Goal: Information Seeking & Learning: Learn about a topic

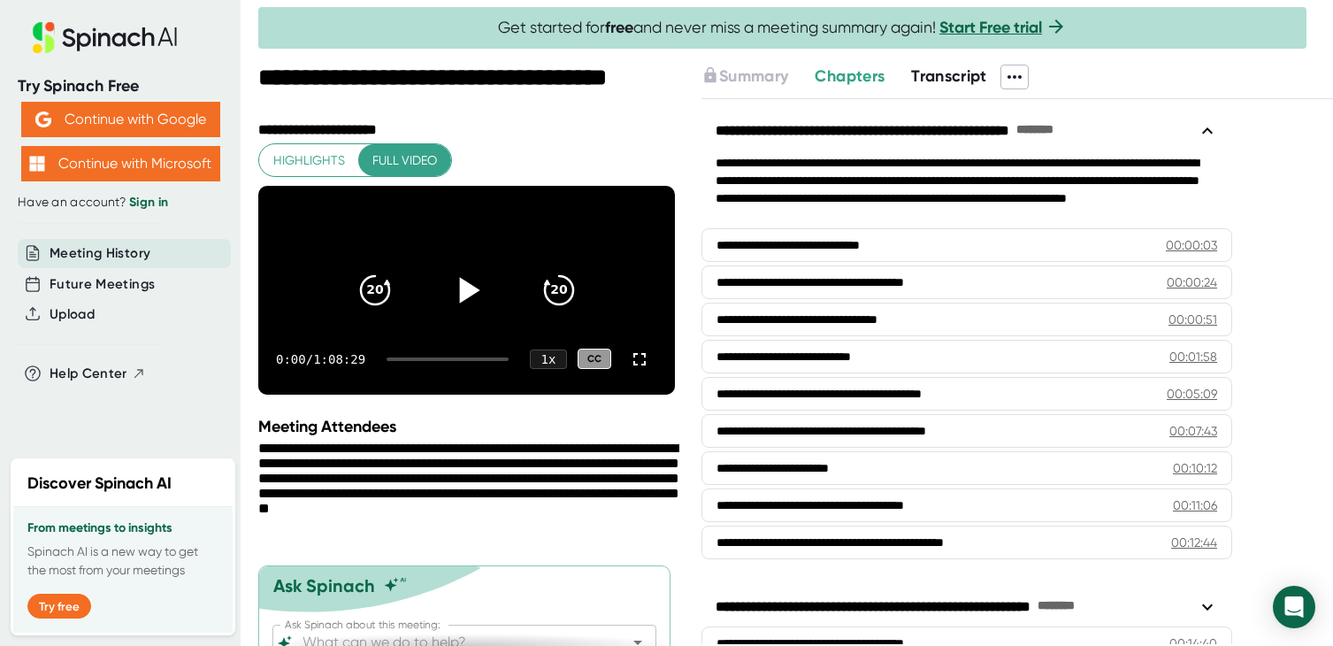
click at [465, 300] on icon at bounding box center [469, 290] width 20 height 26
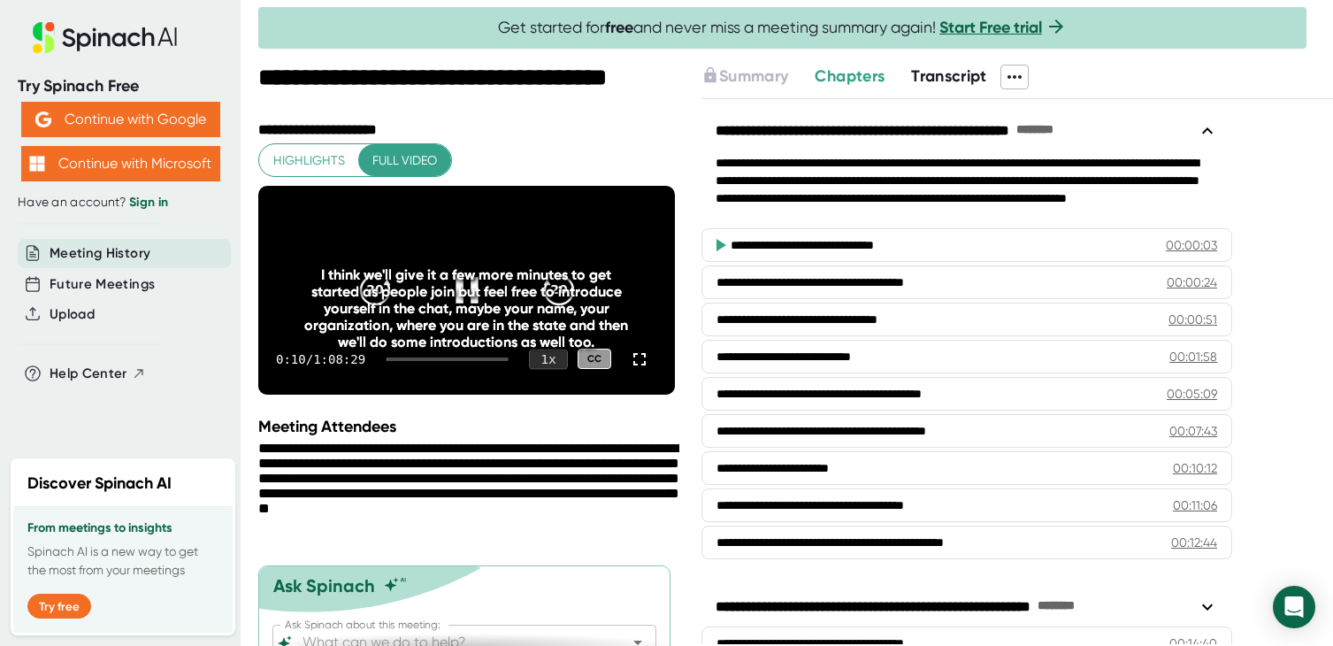
click at [551, 369] on div "1 x" at bounding box center [548, 359] width 39 height 20
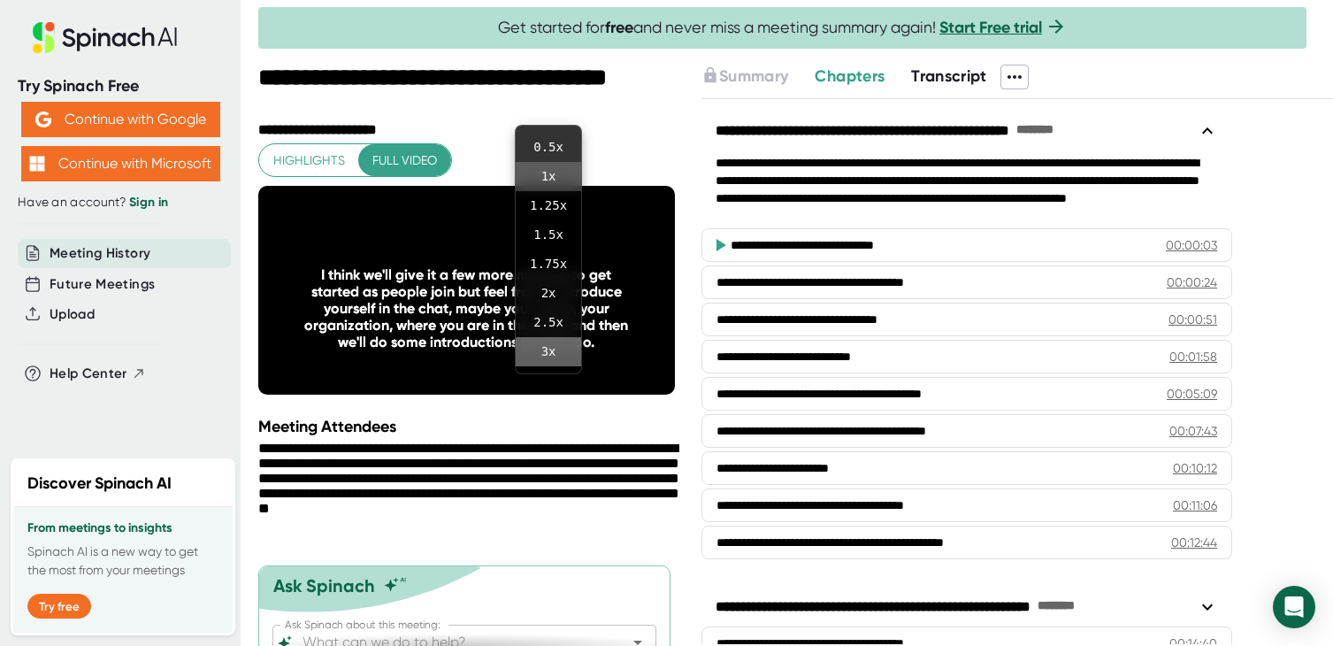
click at [546, 345] on li "3 x" at bounding box center [548, 351] width 65 height 29
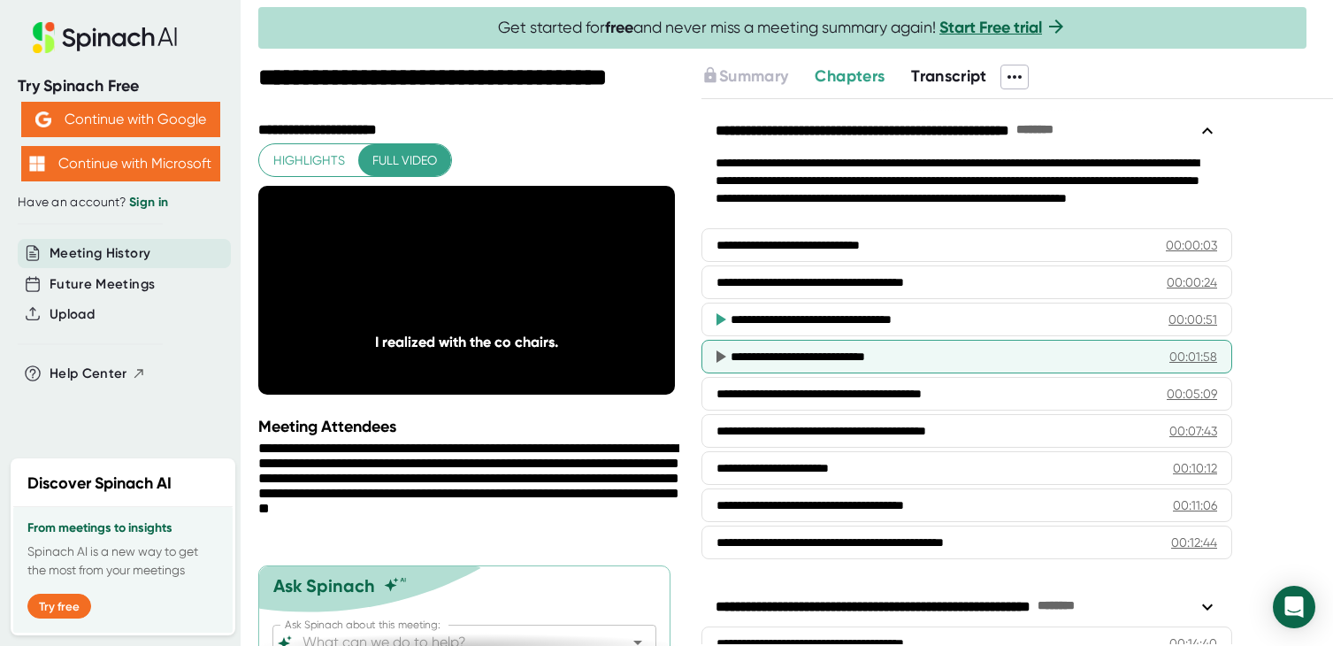
click at [1187, 357] on div "00:01:58" at bounding box center [1193, 357] width 48 height 18
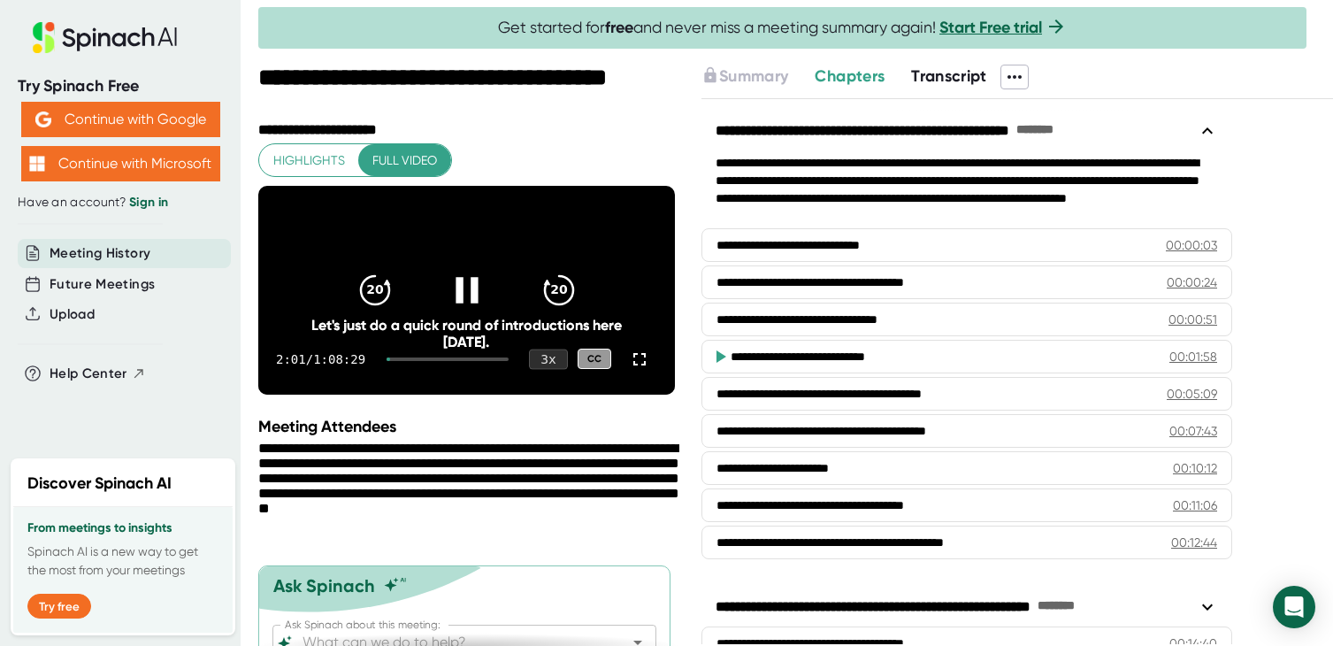
click at [555, 369] on div "3 x" at bounding box center [548, 359] width 39 height 20
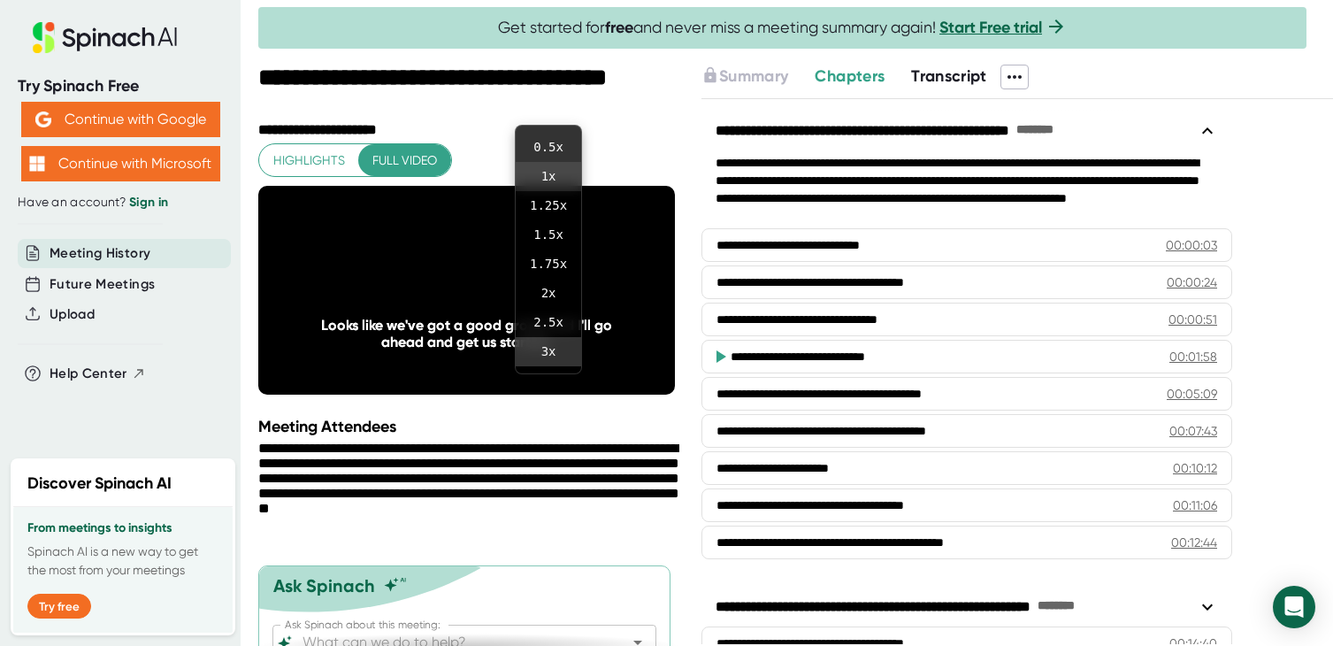
click at [548, 172] on li "1 x" at bounding box center [548, 176] width 65 height 29
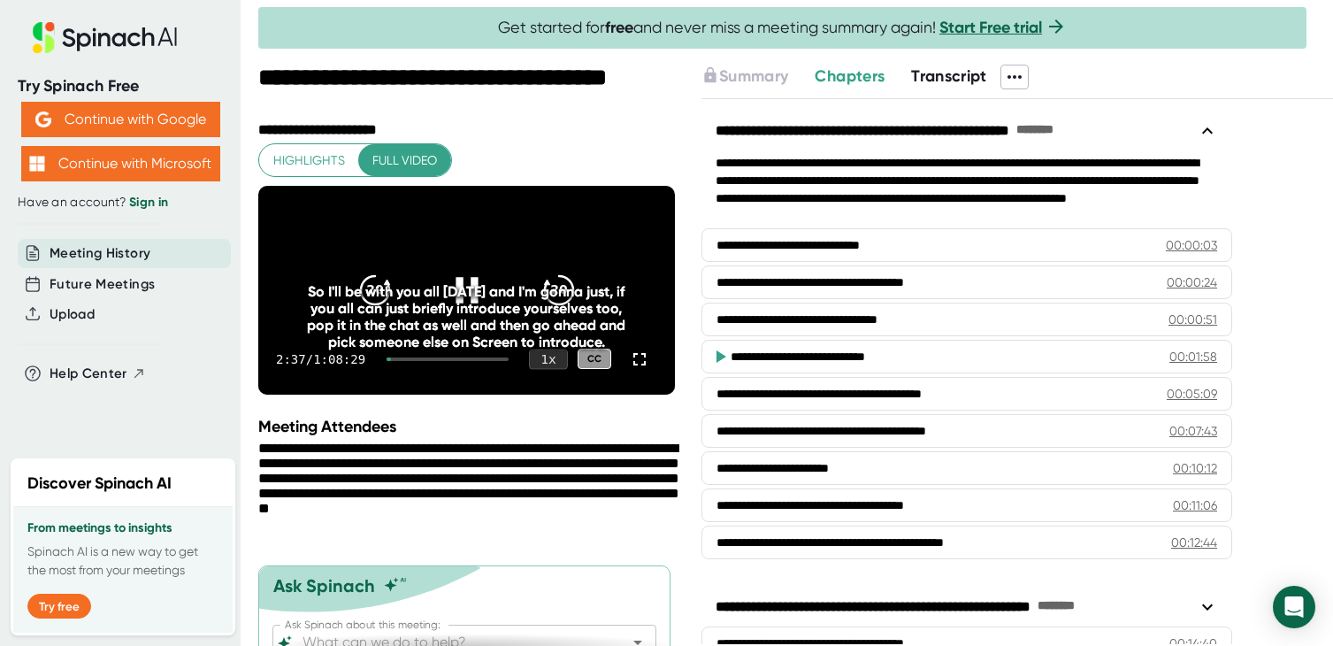
click at [558, 369] on div "1 x" at bounding box center [548, 359] width 39 height 20
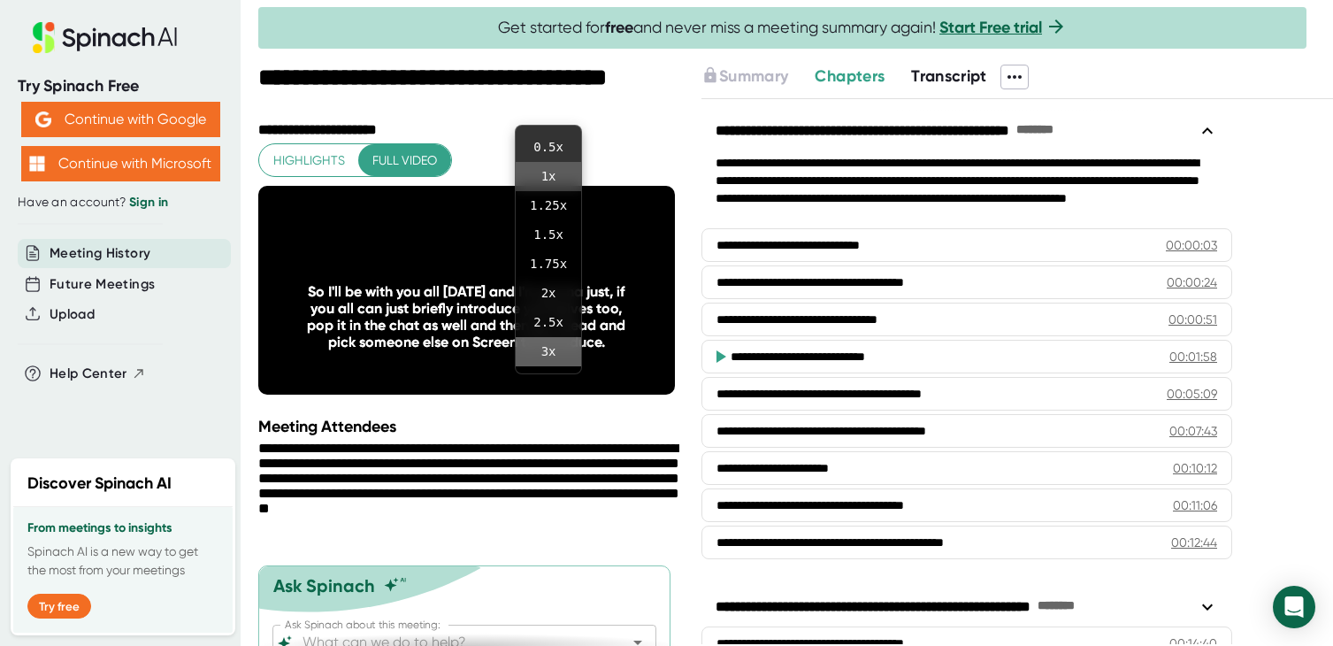
click at [550, 349] on li "3 x" at bounding box center [548, 351] width 65 height 29
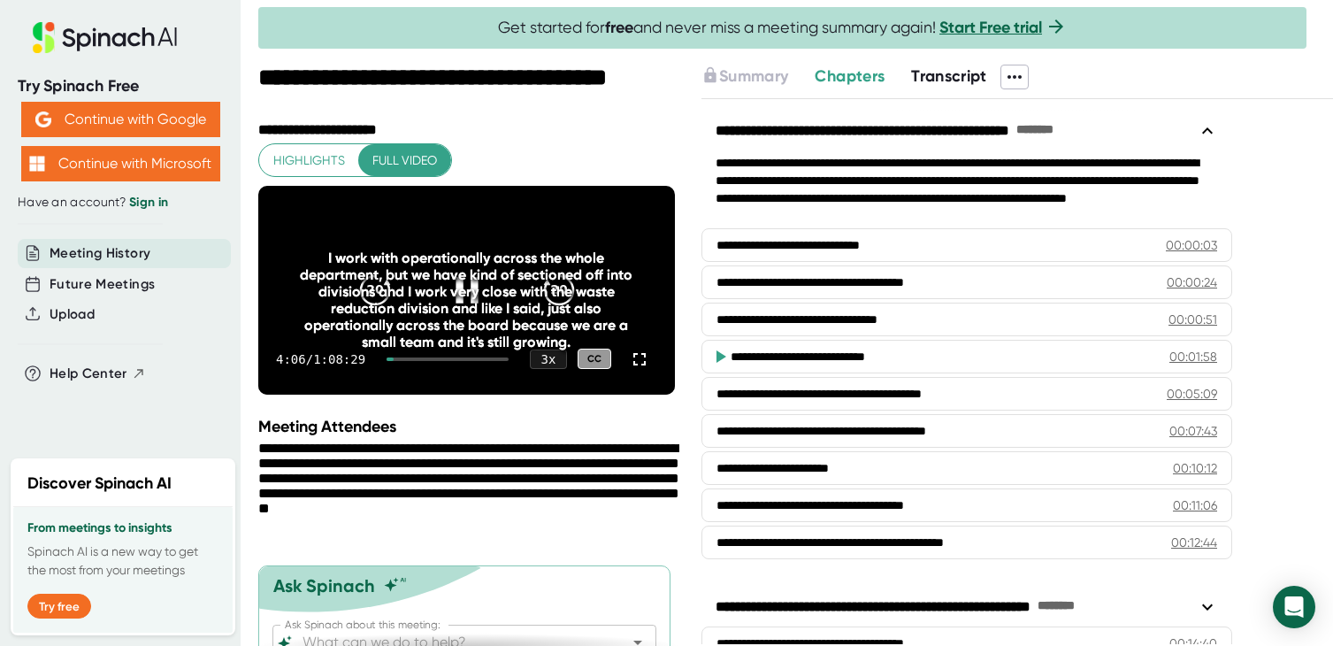
click at [468, 310] on div "I work with operationally across the whole department, but we have kind of sect…" at bounding box center [466, 299] width 333 height 101
click at [556, 369] on div "3 x" at bounding box center [548, 359] width 39 height 20
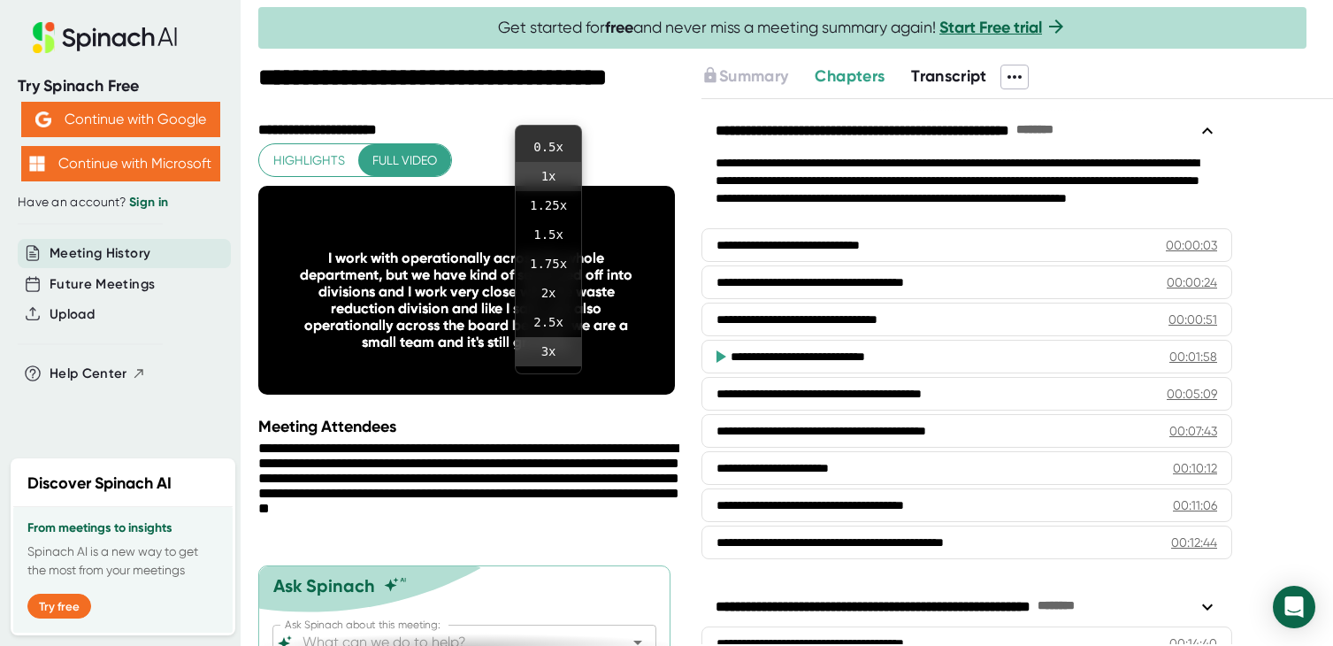
click at [545, 177] on li "1 x" at bounding box center [548, 176] width 65 height 29
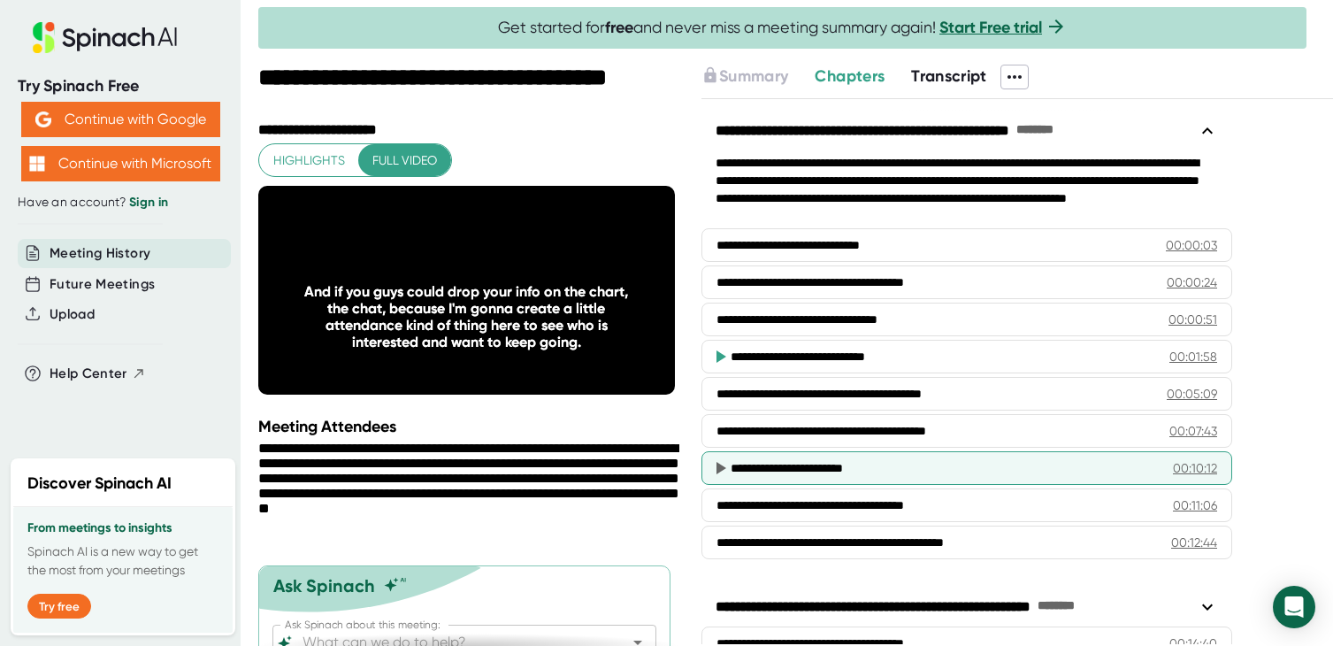
click at [1183, 469] on div "00:10:12" at bounding box center [1195, 468] width 44 height 18
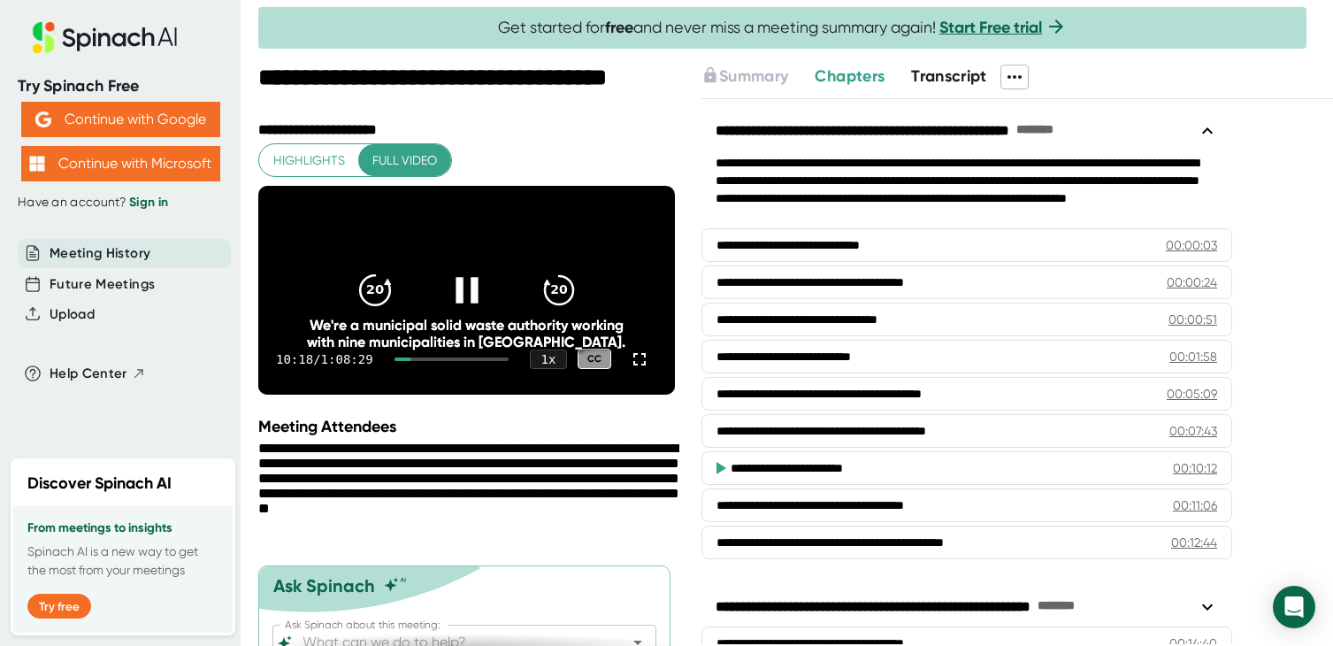
click at [374, 301] on icon "20" at bounding box center [374, 290] width 44 height 44
click at [463, 303] on icon at bounding box center [466, 290] width 44 height 44
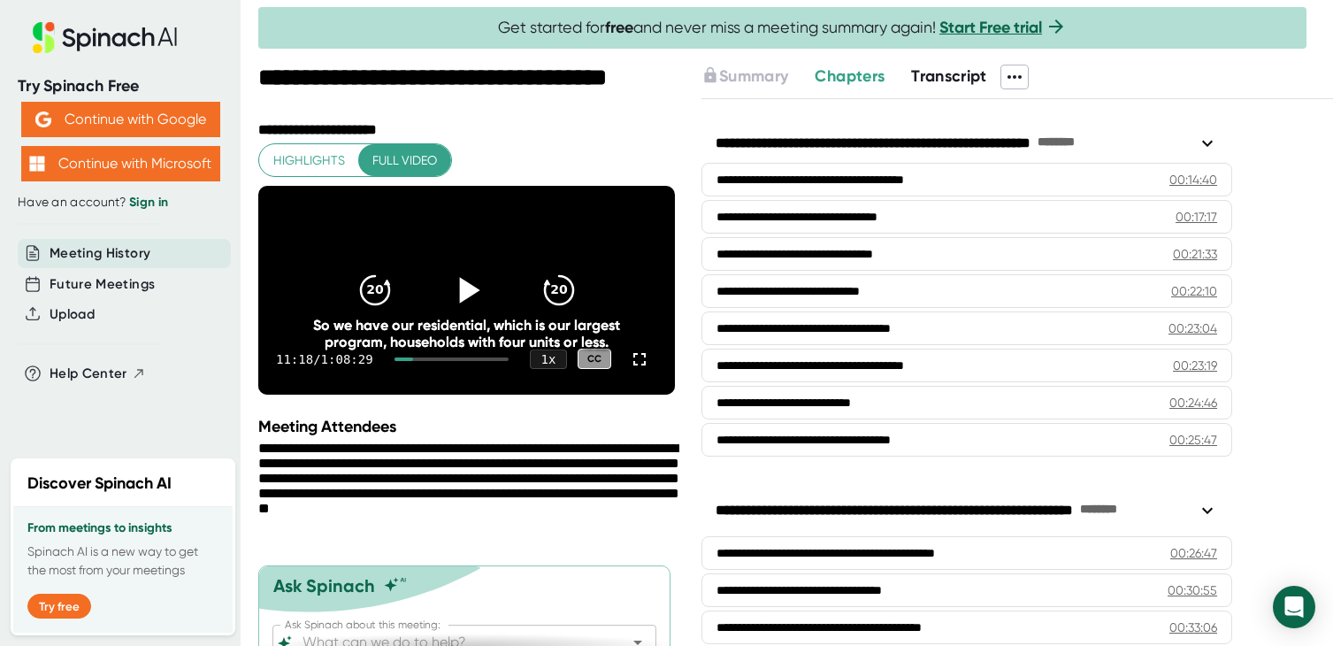
scroll to position [464, 0]
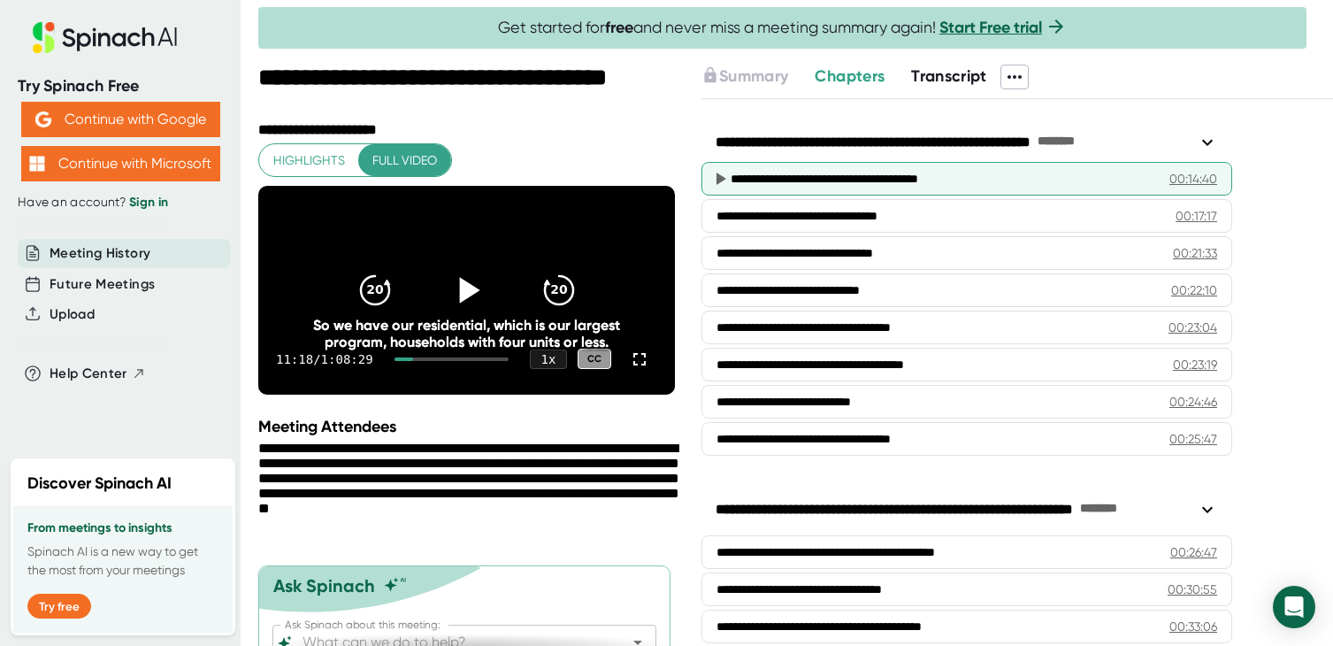
click at [1184, 177] on div "00:14:40" at bounding box center [1193, 179] width 48 height 18
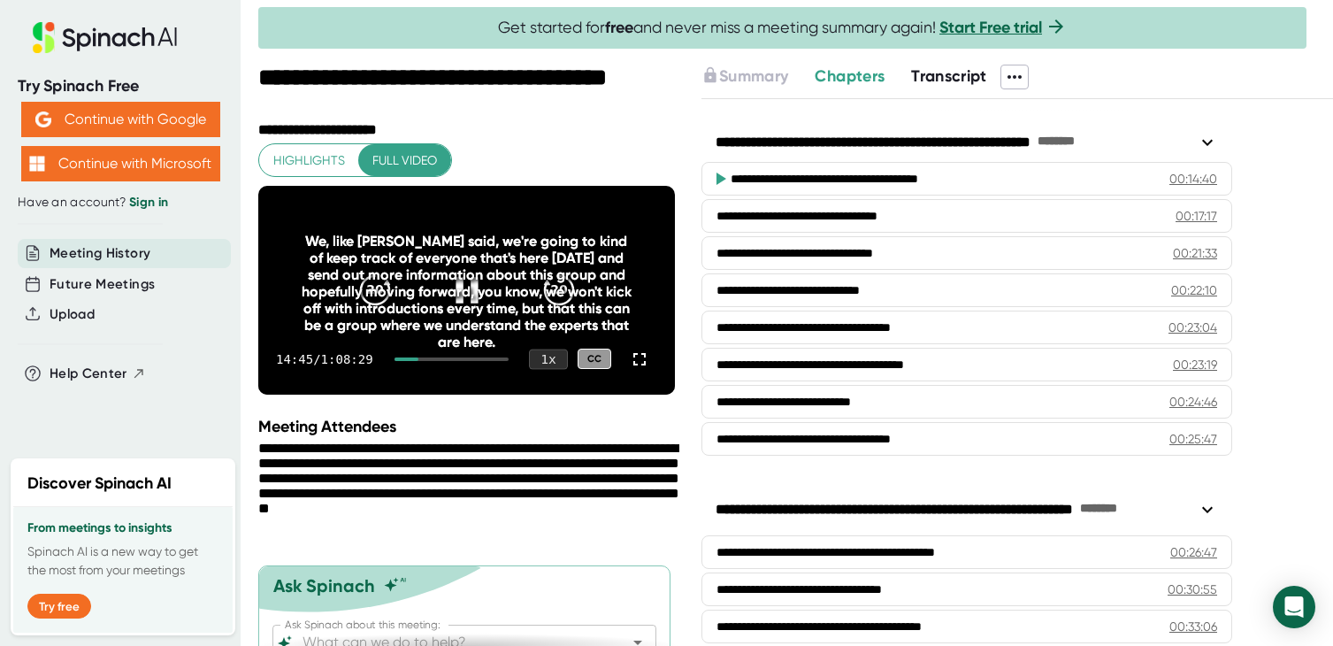
click at [550, 369] on div "1 x" at bounding box center [548, 359] width 39 height 20
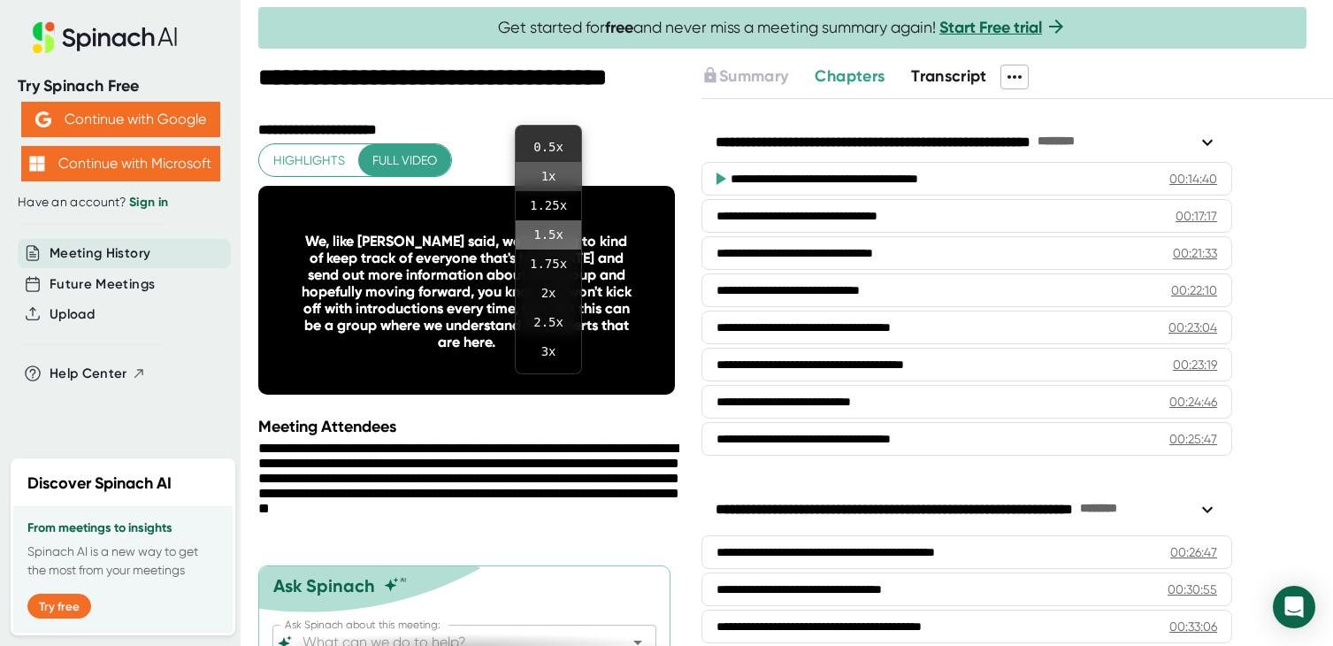
click at [545, 233] on li "1.5 x" at bounding box center [548, 234] width 65 height 29
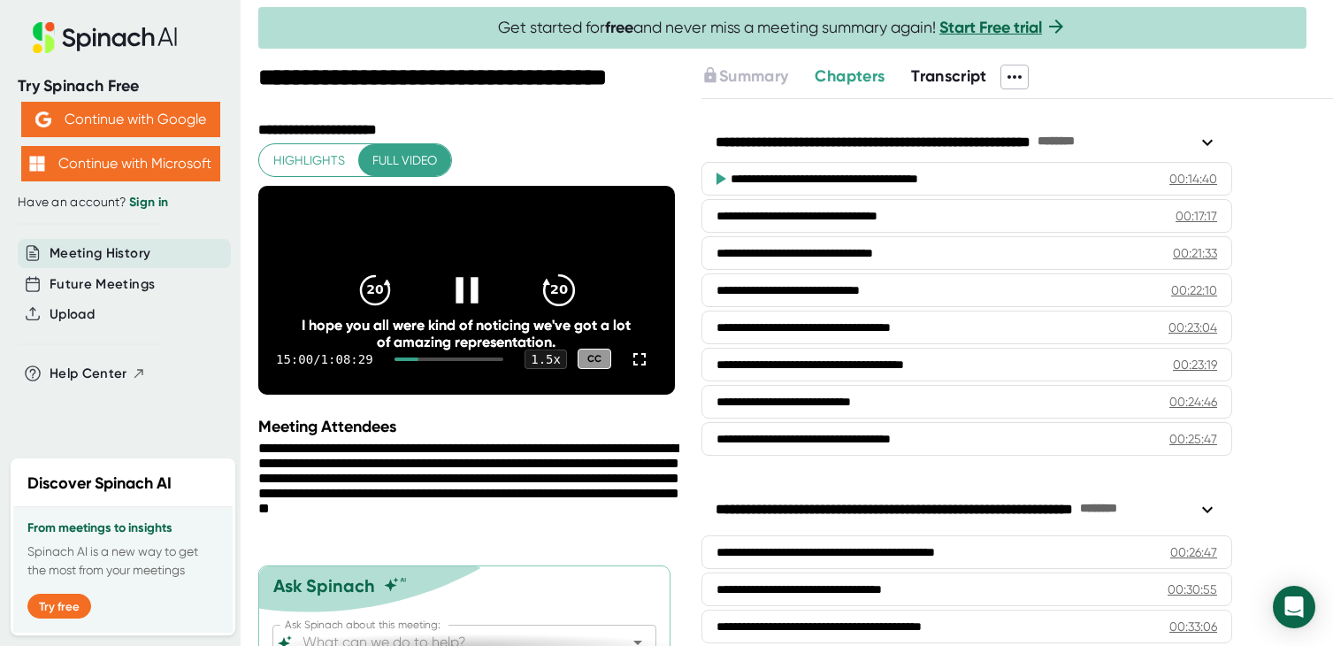
click at [556, 297] on icon "20" at bounding box center [558, 290] width 44 height 44
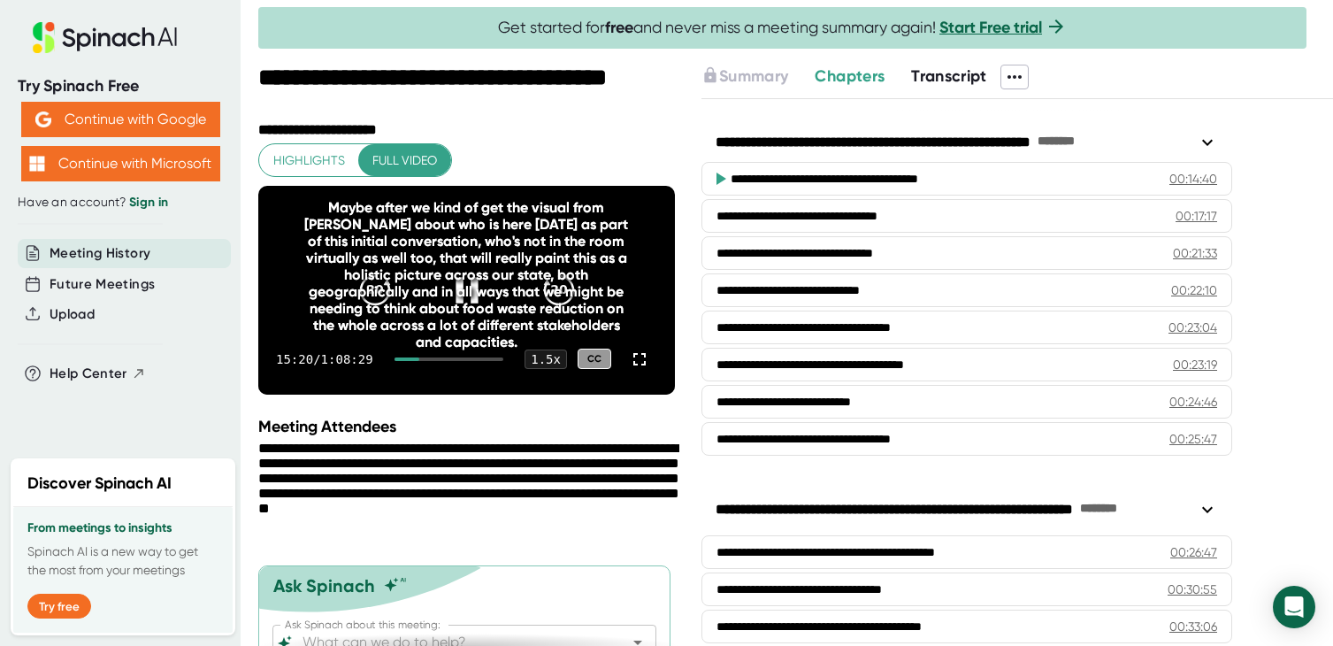
click at [555, 304] on div "Maybe after we kind of get the visual from [PERSON_NAME] about who is here [DAT…" at bounding box center [466, 274] width 333 height 151
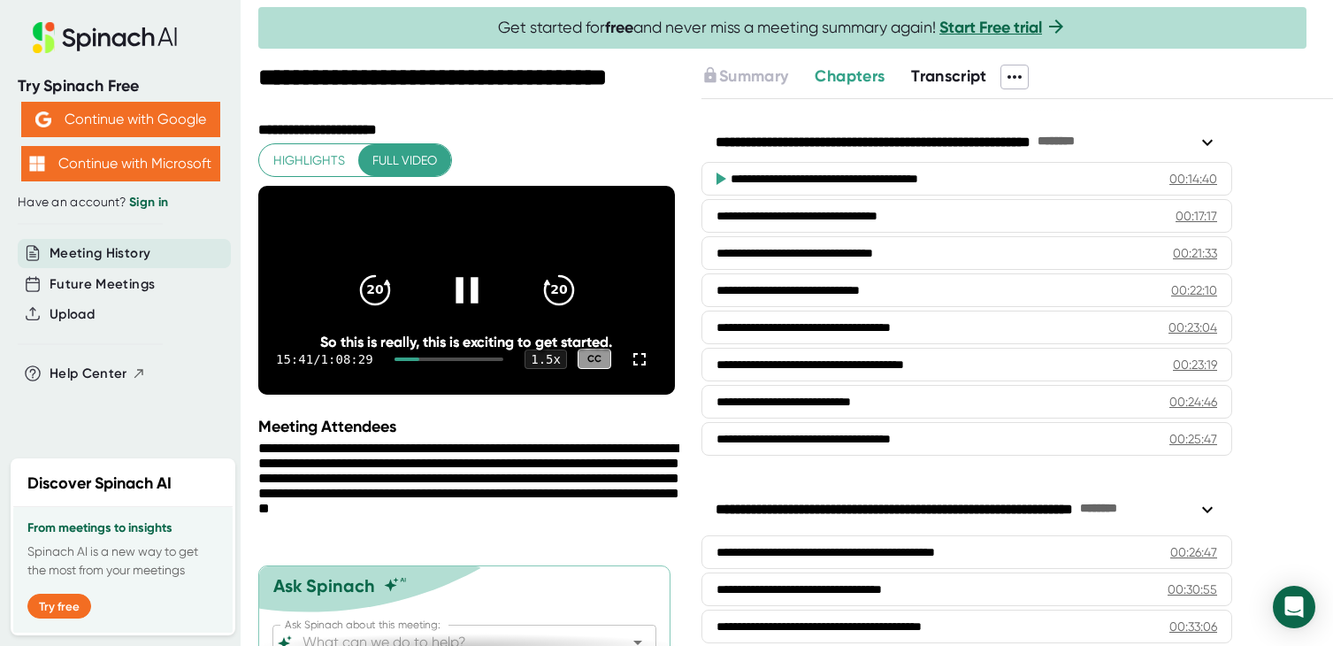
click at [555, 304] on icon "20" at bounding box center [559, 290] width 42 height 42
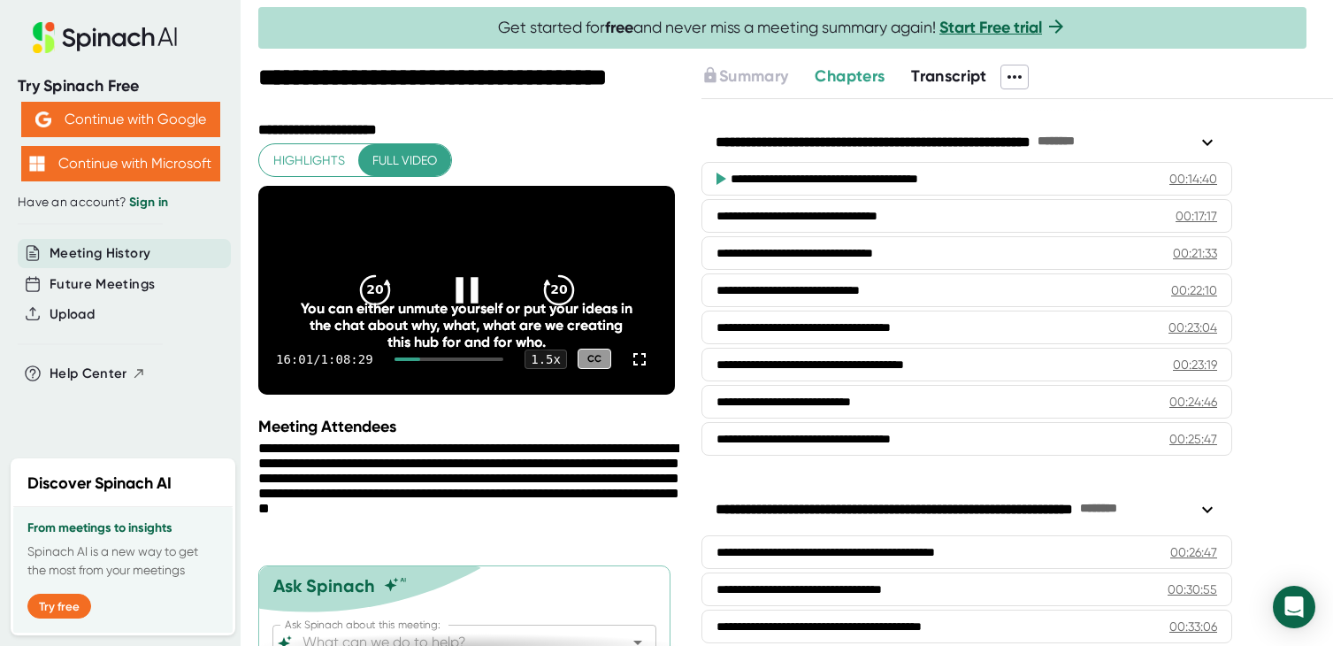
click at [555, 304] on icon "20" at bounding box center [559, 290] width 42 height 42
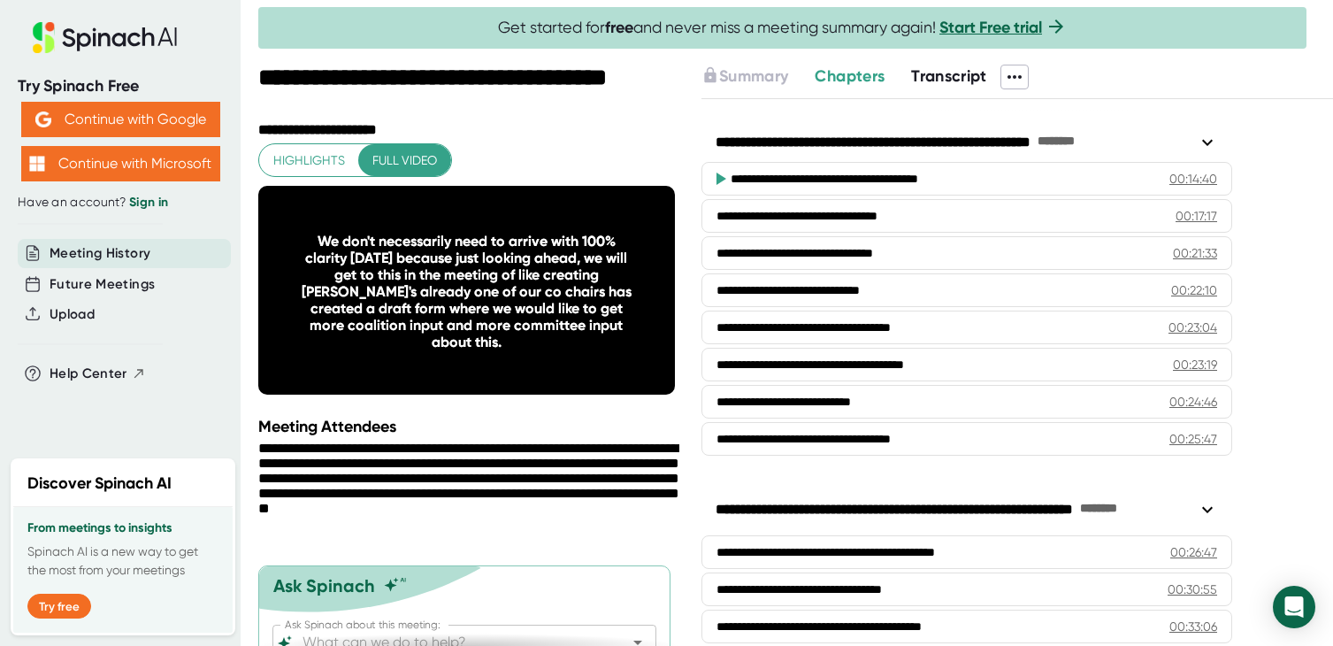
click at [555, 304] on div "We don't necessarily need to arrive with 100% clarity [DATE] because just looki…" at bounding box center [466, 292] width 333 height 118
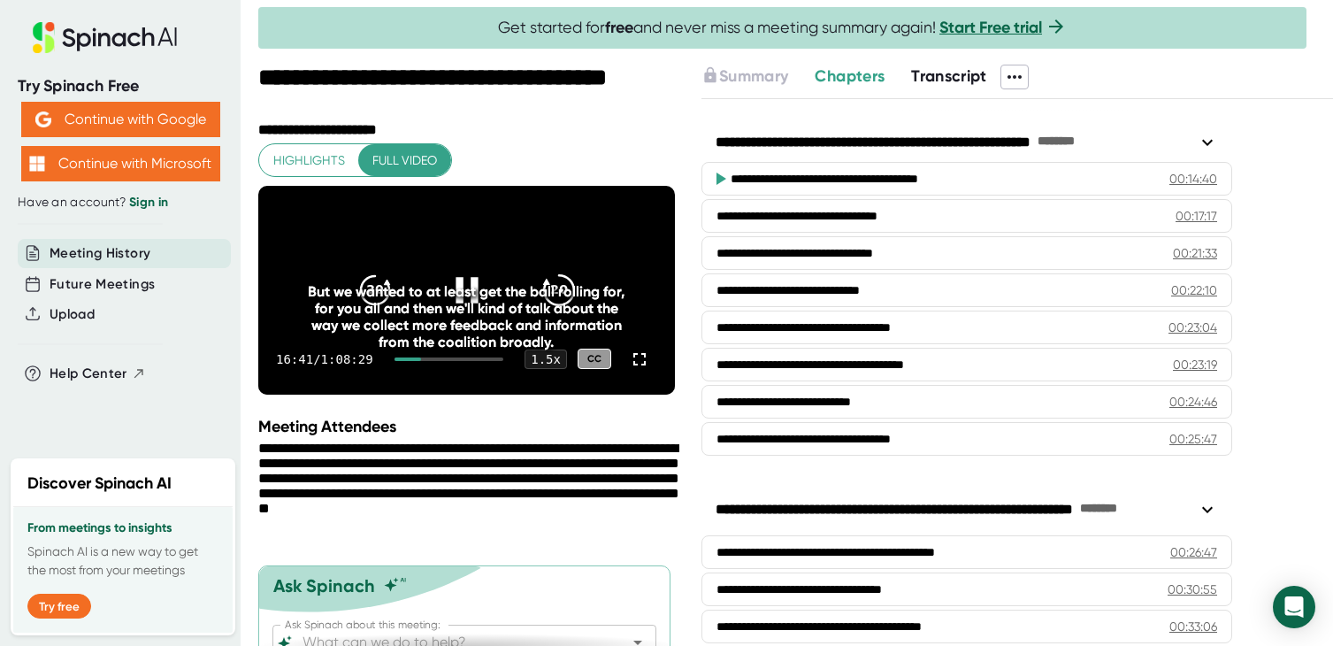
click at [556, 300] on icon "20" at bounding box center [558, 290] width 44 height 44
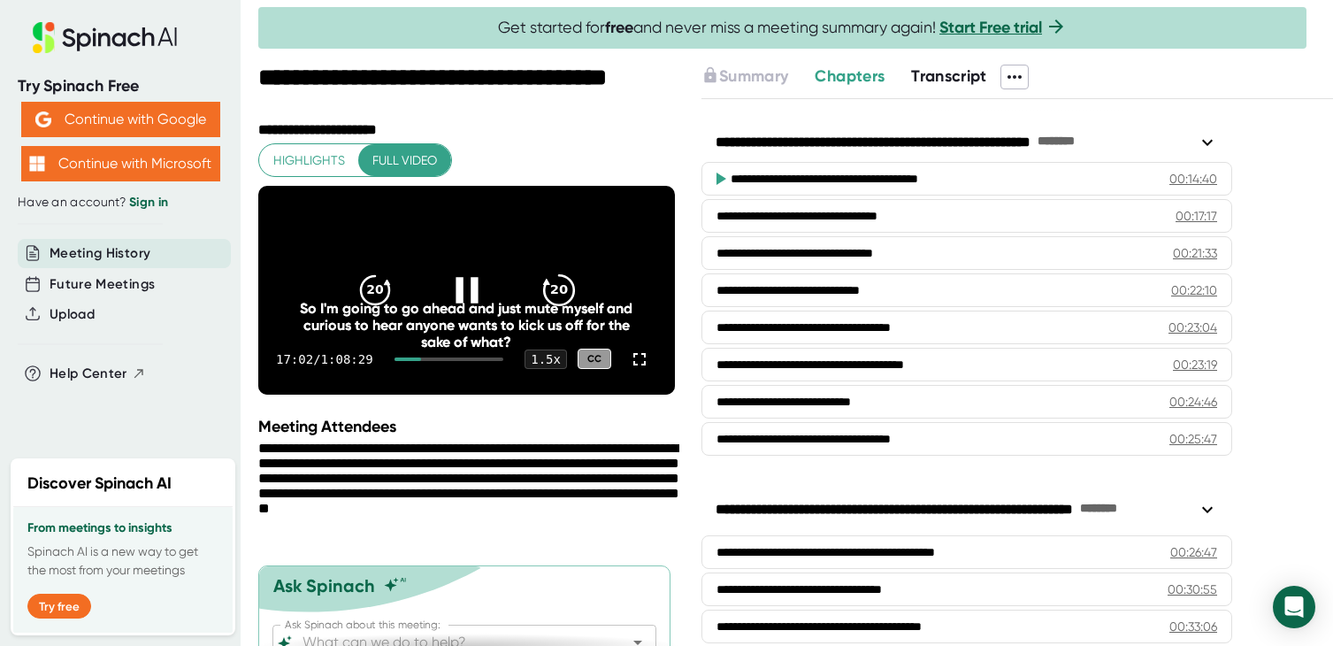
click at [556, 301] on icon "20" at bounding box center [558, 290] width 44 height 44
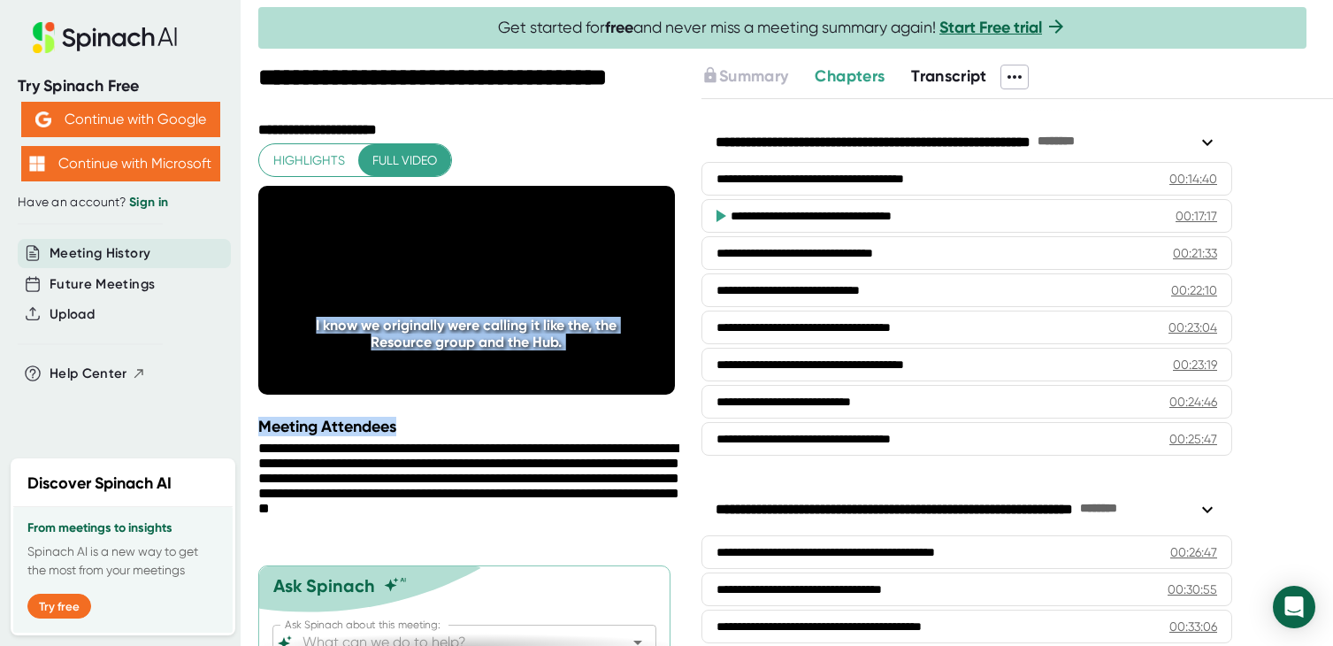
drag, startPoint x: 621, startPoint y: 450, endPoint x: 629, endPoint y: 422, distance: 29.4
click at [629, 422] on div "**********" at bounding box center [468, 356] width 421 height 582
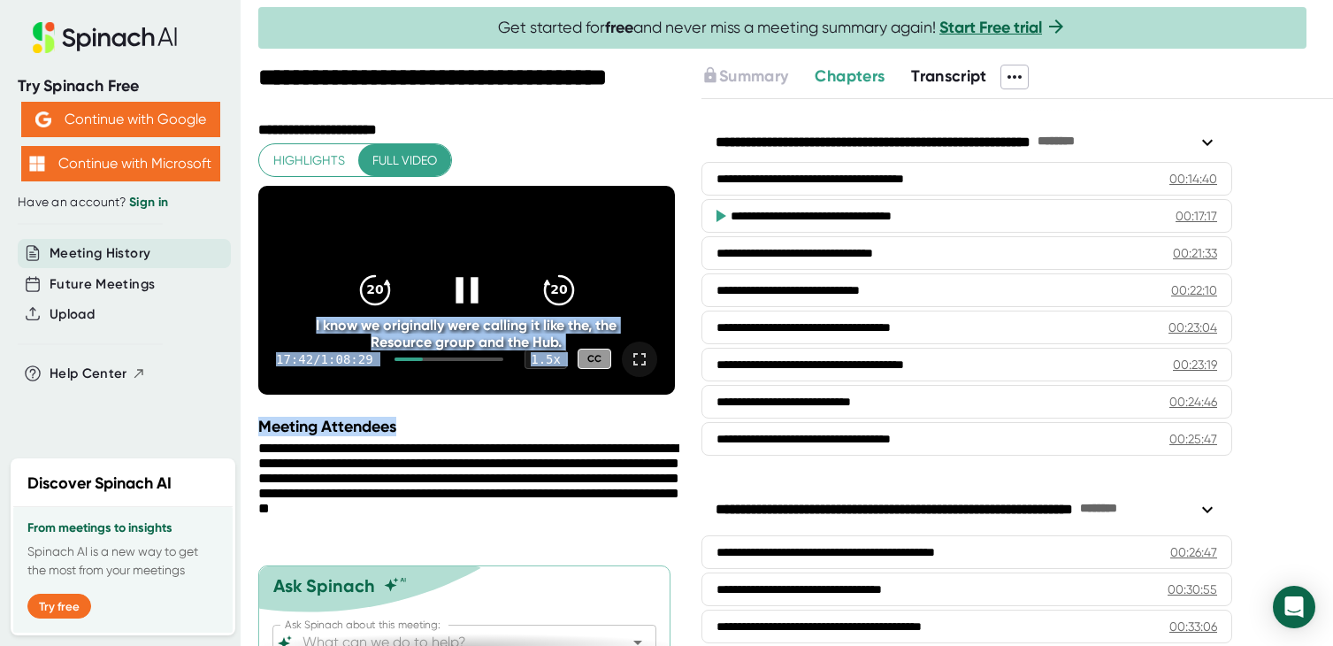
click at [639, 370] on icon at bounding box center [639, 359] width 21 height 21
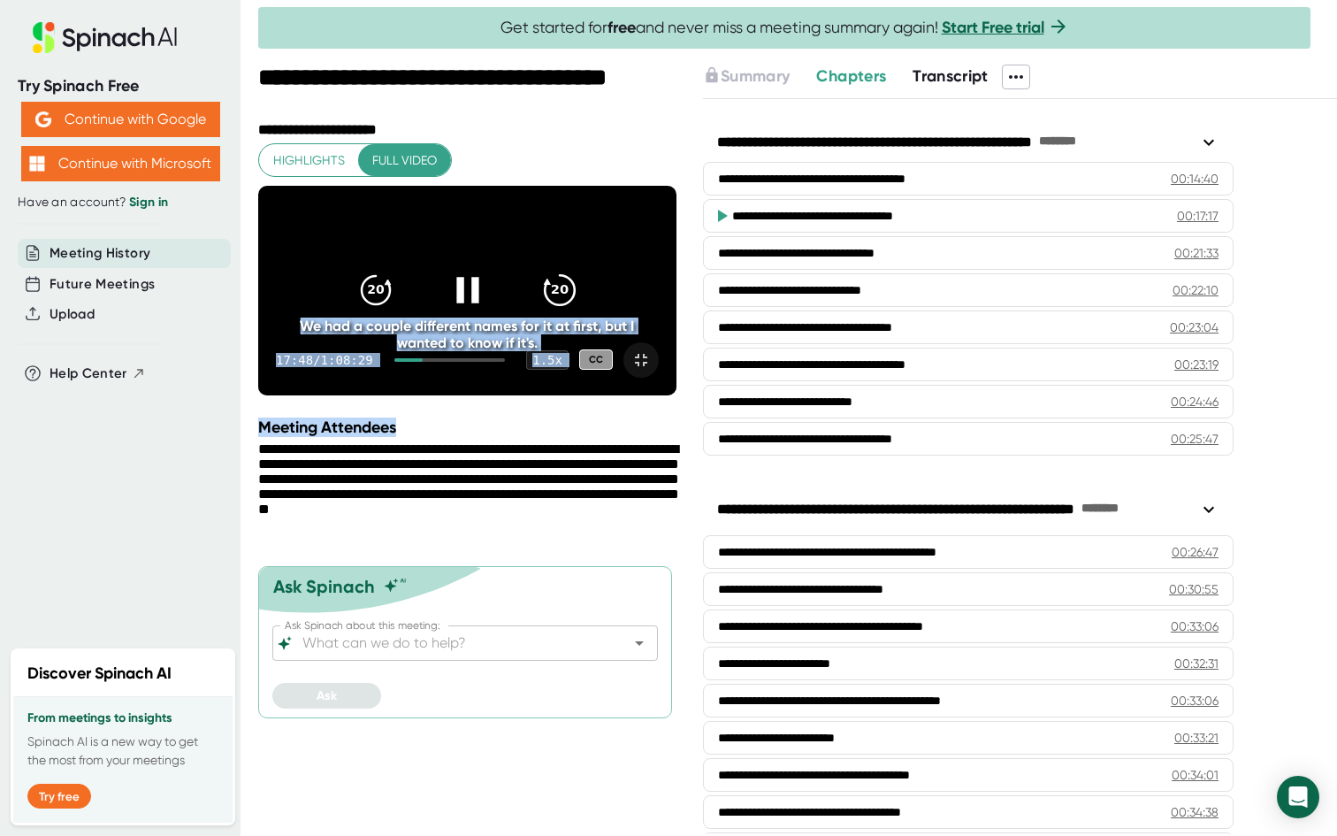
click at [581, 312] on icon "20" at bounding box center [559, 290] width 44 height 44
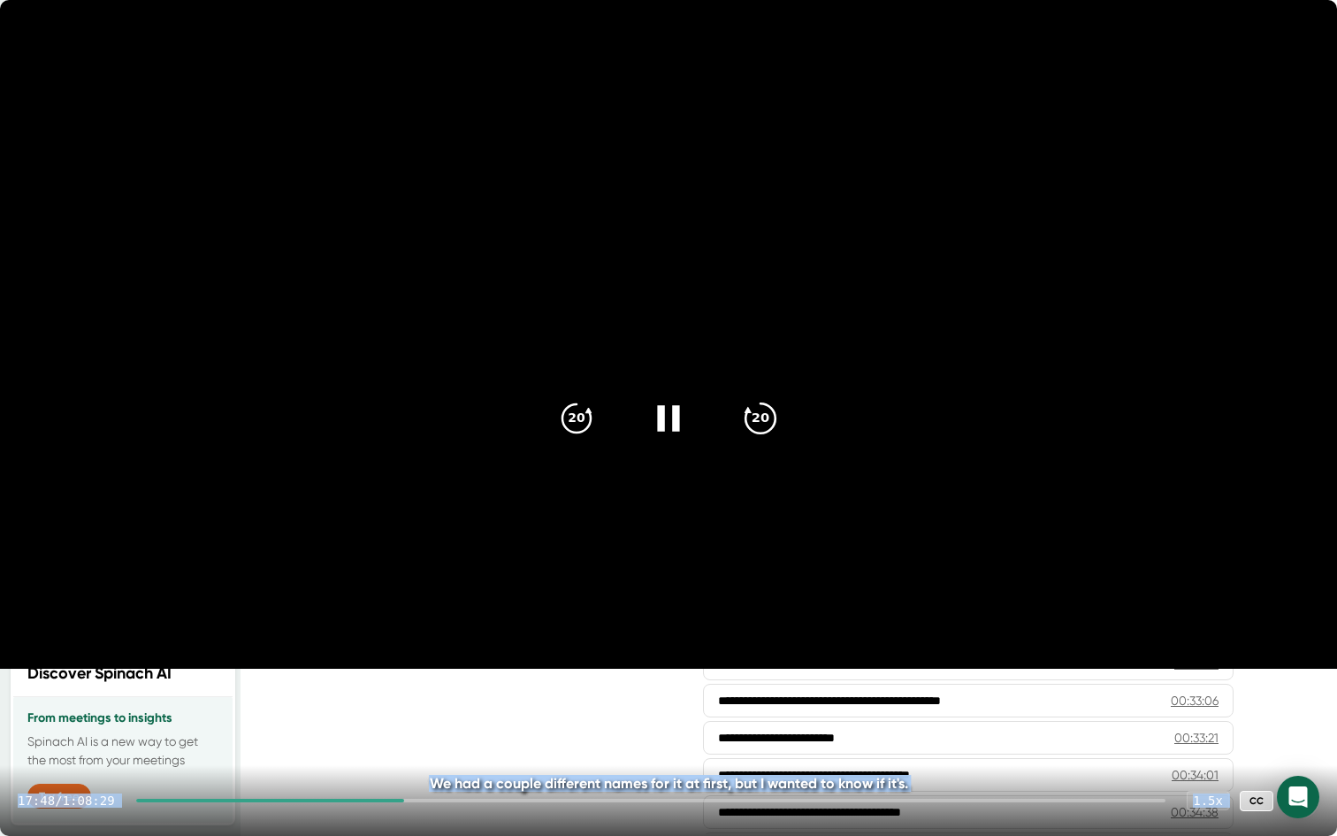
click at [754, 413] on icon "20" at bounding box center [761, 417] width 44 height 44
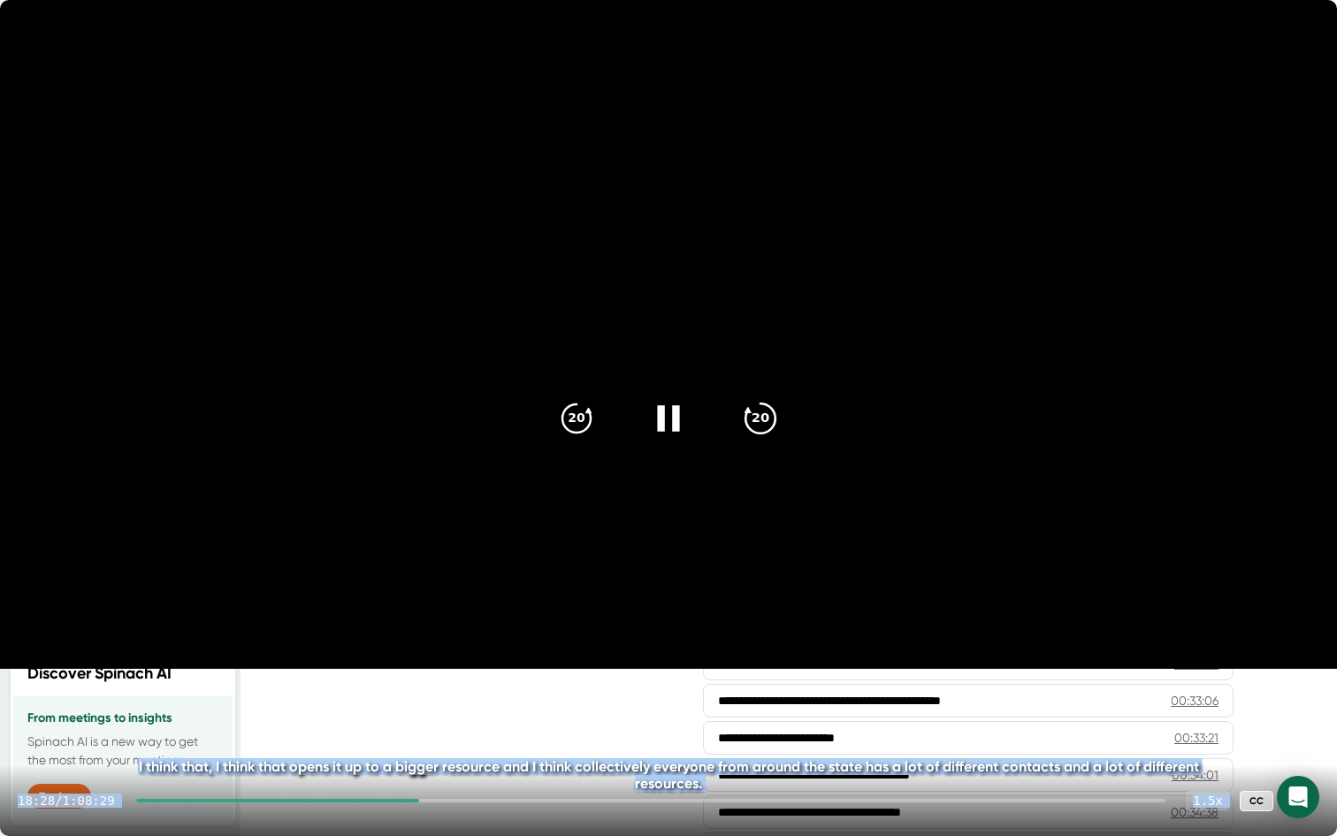
click at [754, 413] on icon "20" at bounding box center [761, 417] width 44 height 44
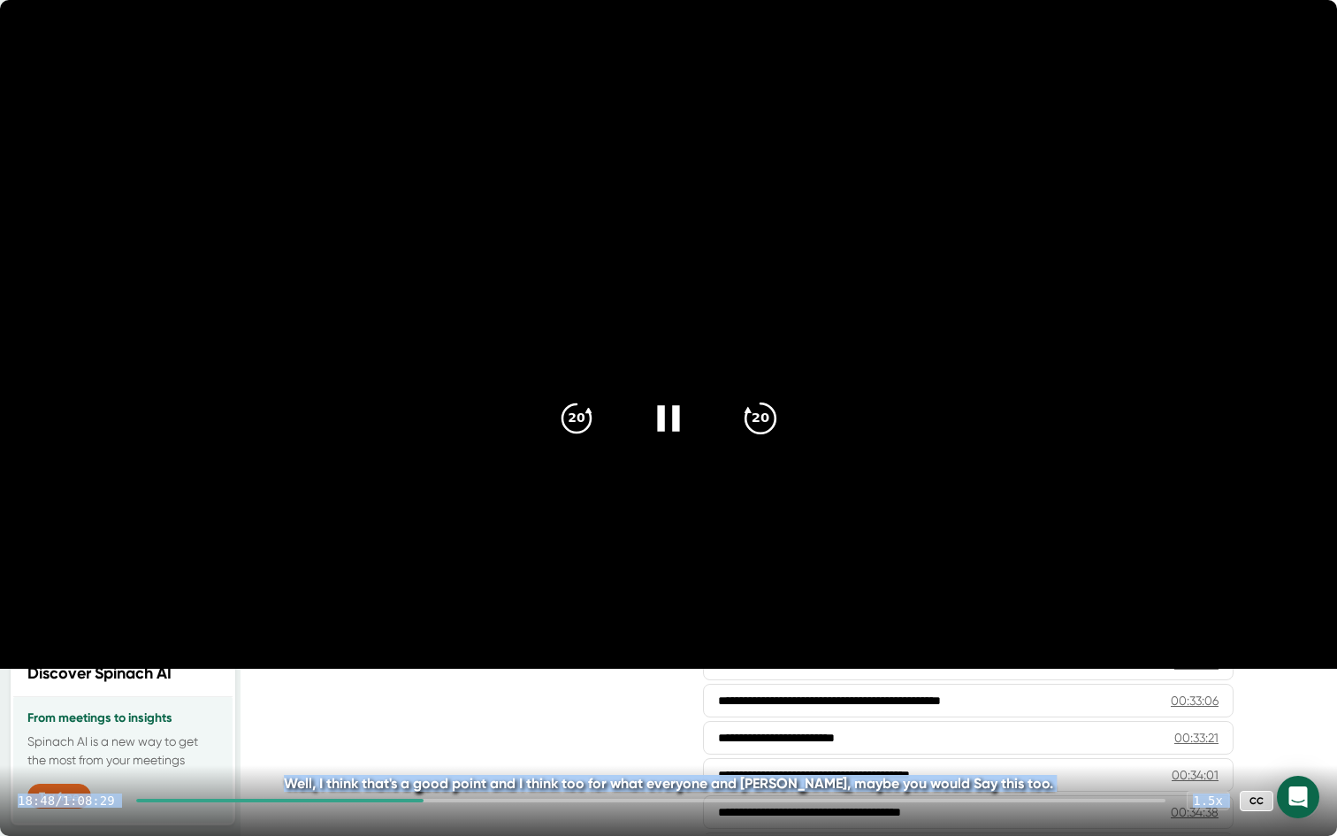
click at [754, 413] on icon "20" at bounding box center [761, 417] width 44 height 44
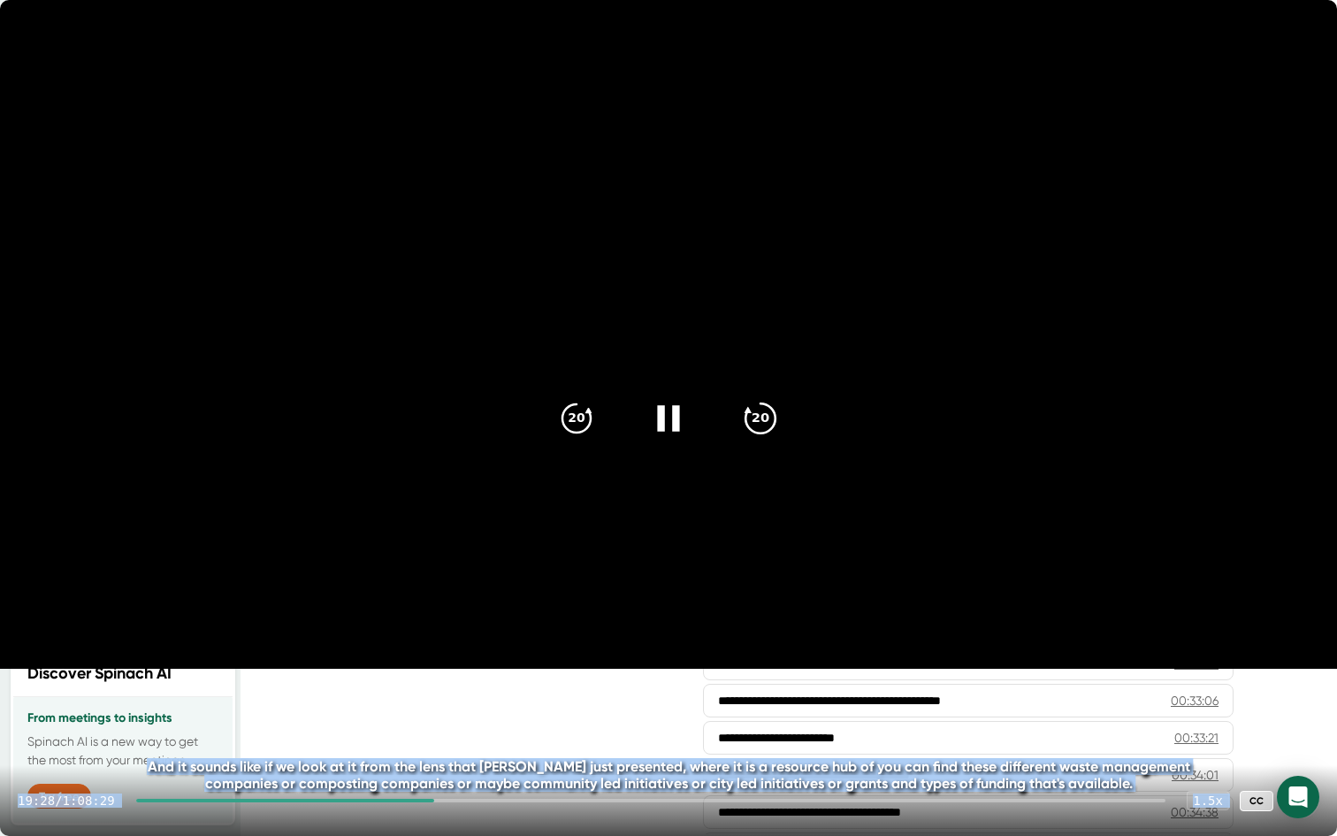
click at [754, 413] on icon "20" at bounding box center [761, 417] width 44 height 44
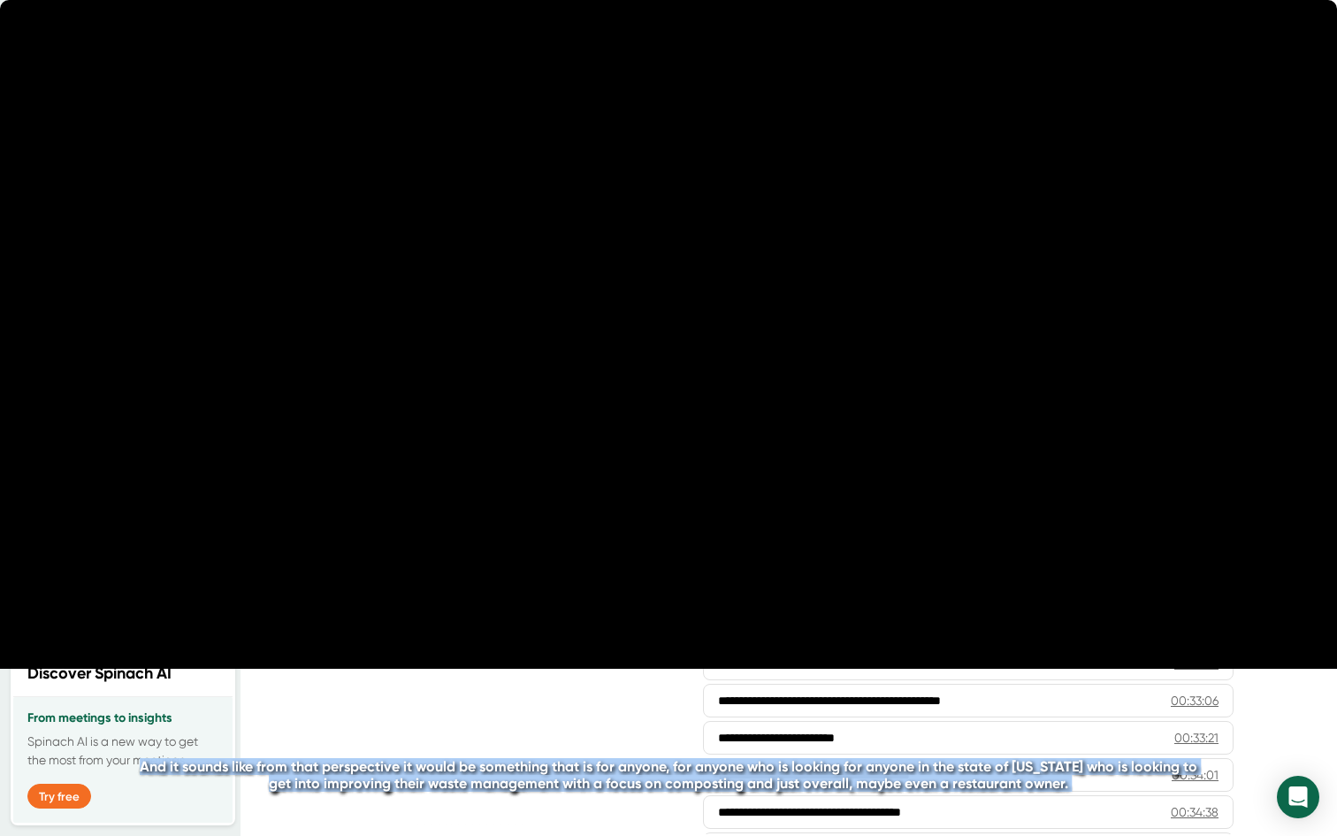
click at [754, 413] on icon "20" at bounding box center [761, 417] width 44 height 44
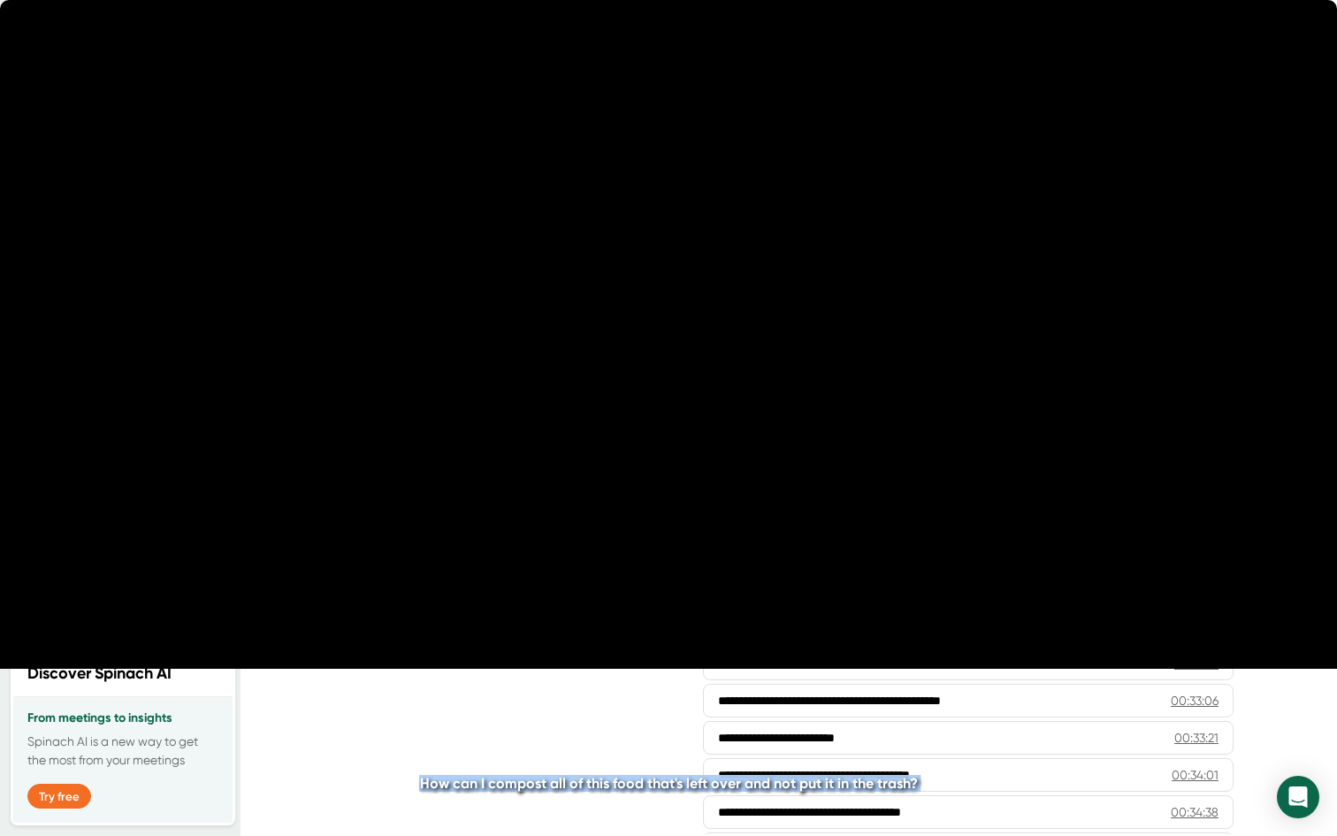
click at [754, 413] on icon "20" at bounding box center [761, 417] width 44 height 44
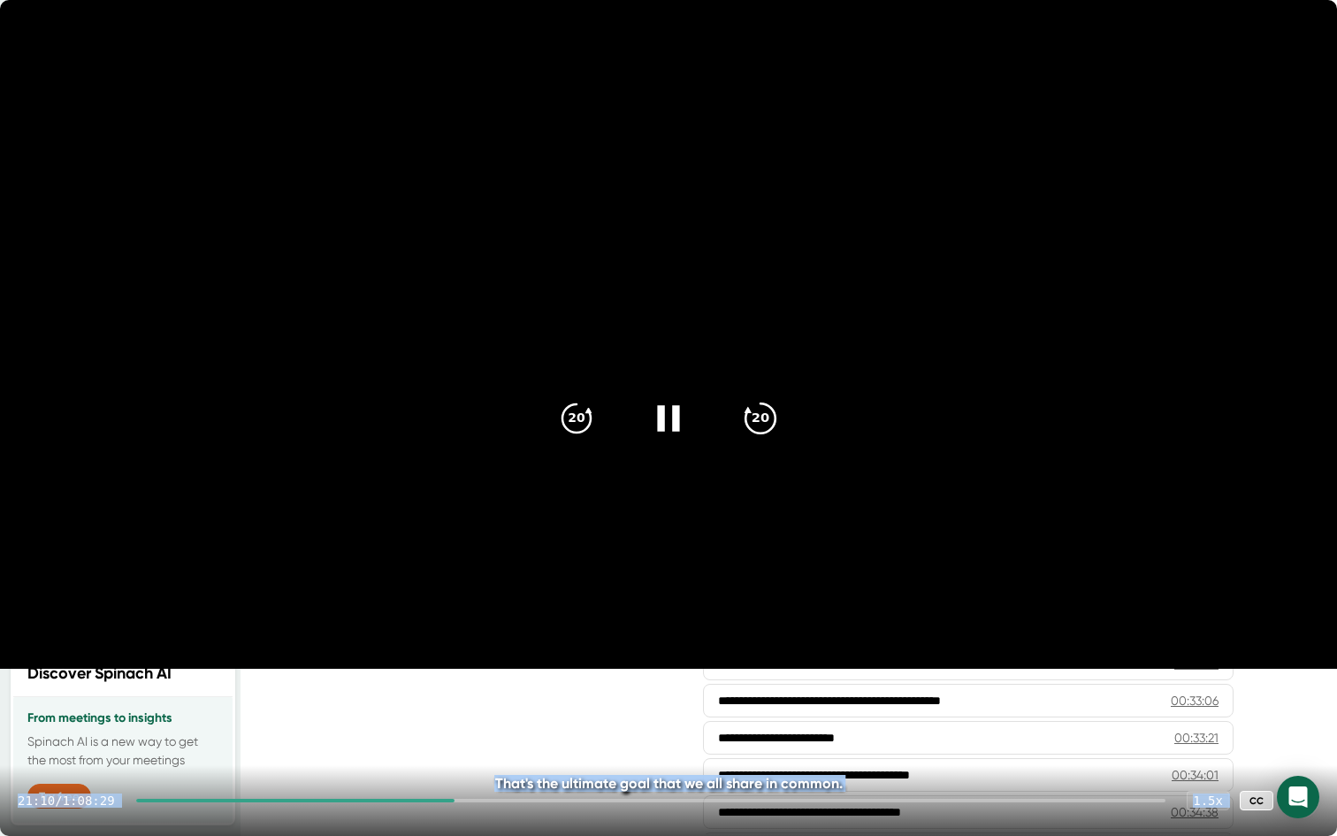
click at [764, 420] on icon "20" at bounding box center [761, 417] width 44 height 44
click at [758, 418] on icon "20" at bounding box center [761, 417] width 44 height 44
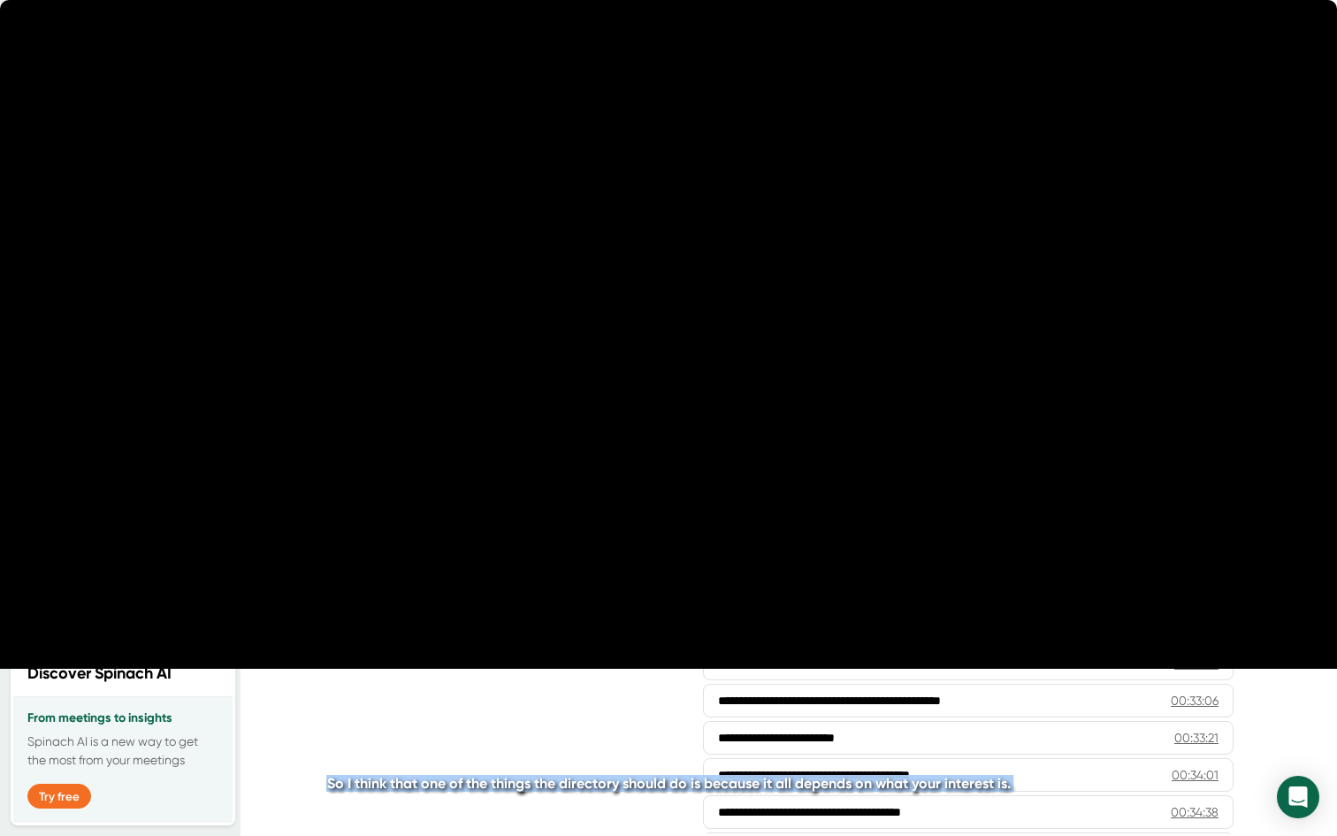
click at [758, 418] on icon "20" at bounding box center [761, 417] width 44 height 44
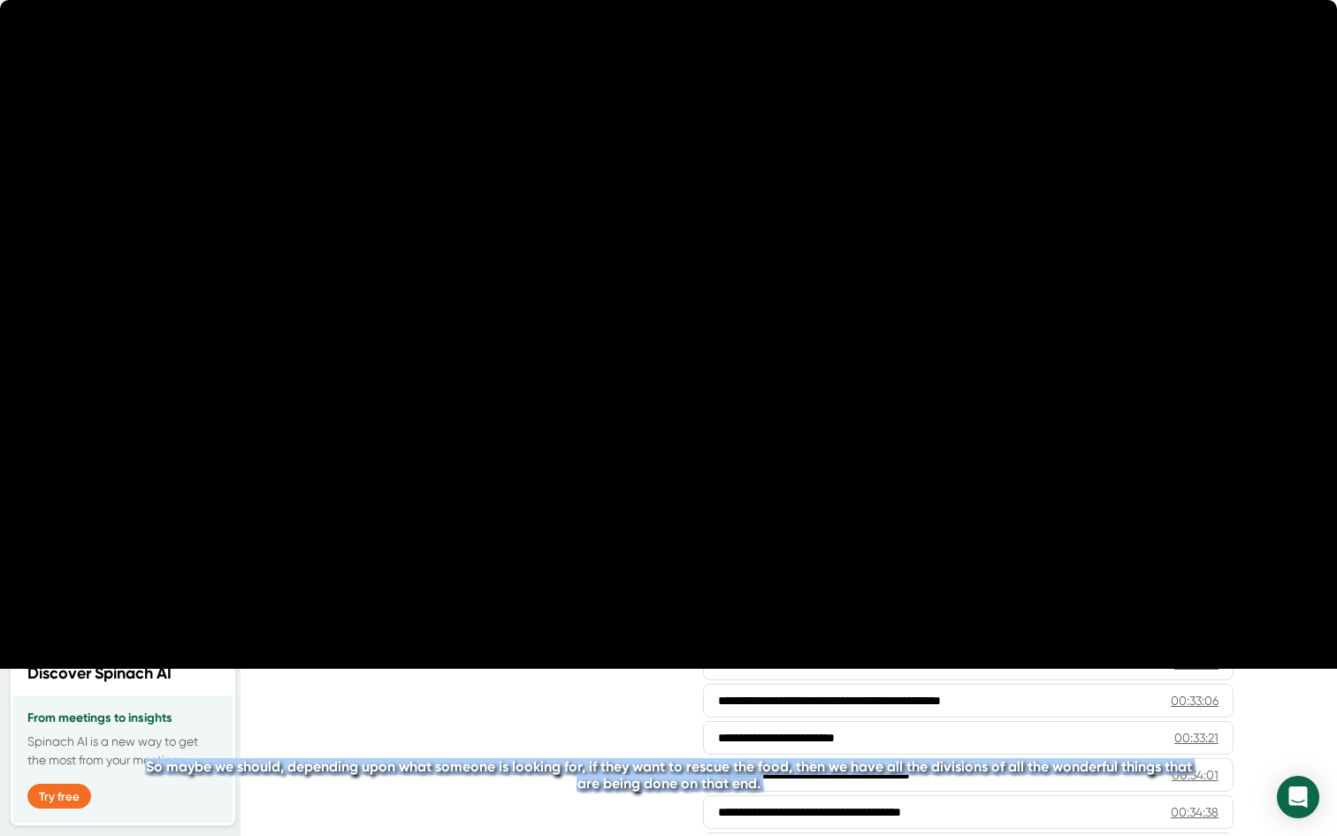
click at [758, 418] on icon "20" at bounding box center [761, 417] width 44 height 44
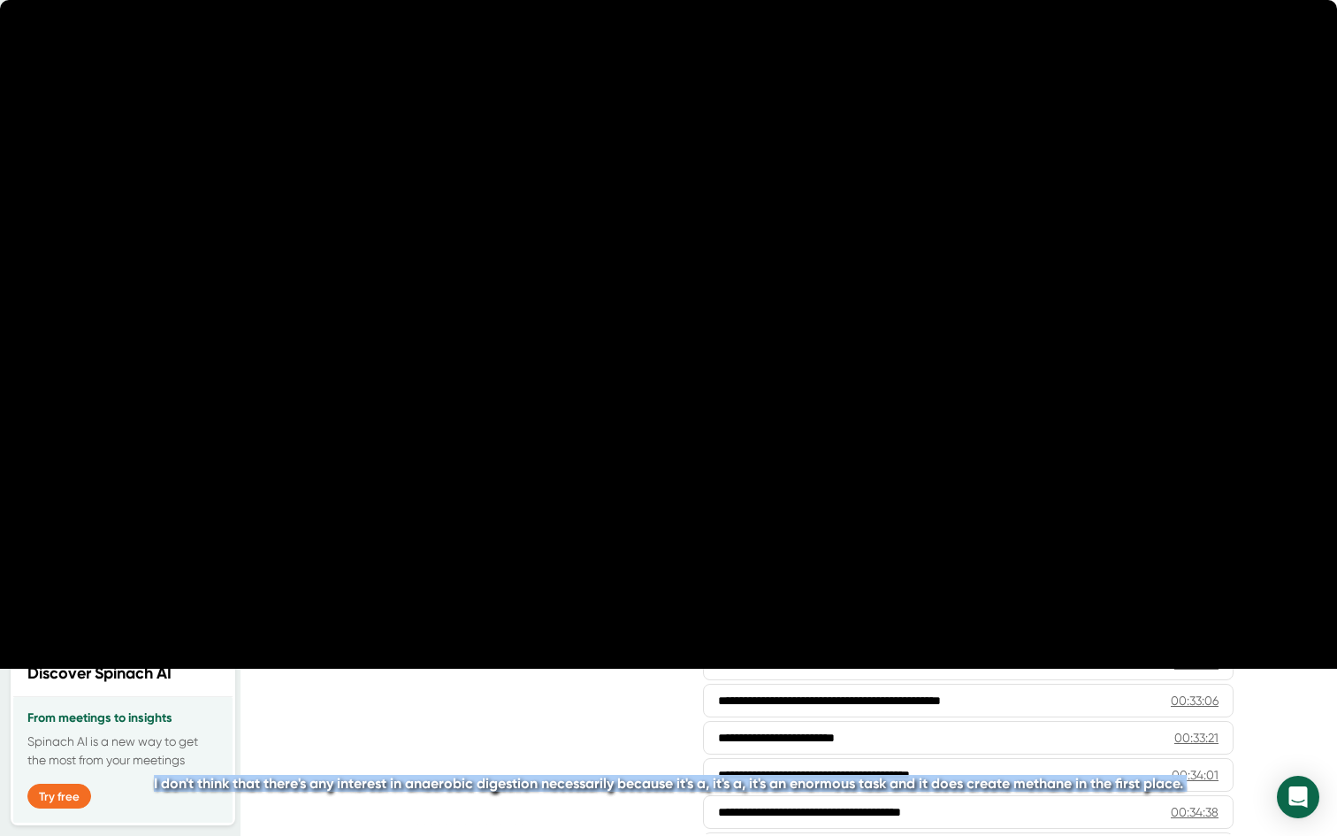
click at [758, 418] on icon "20" at bounding box center [761, 417] width 44 height 44
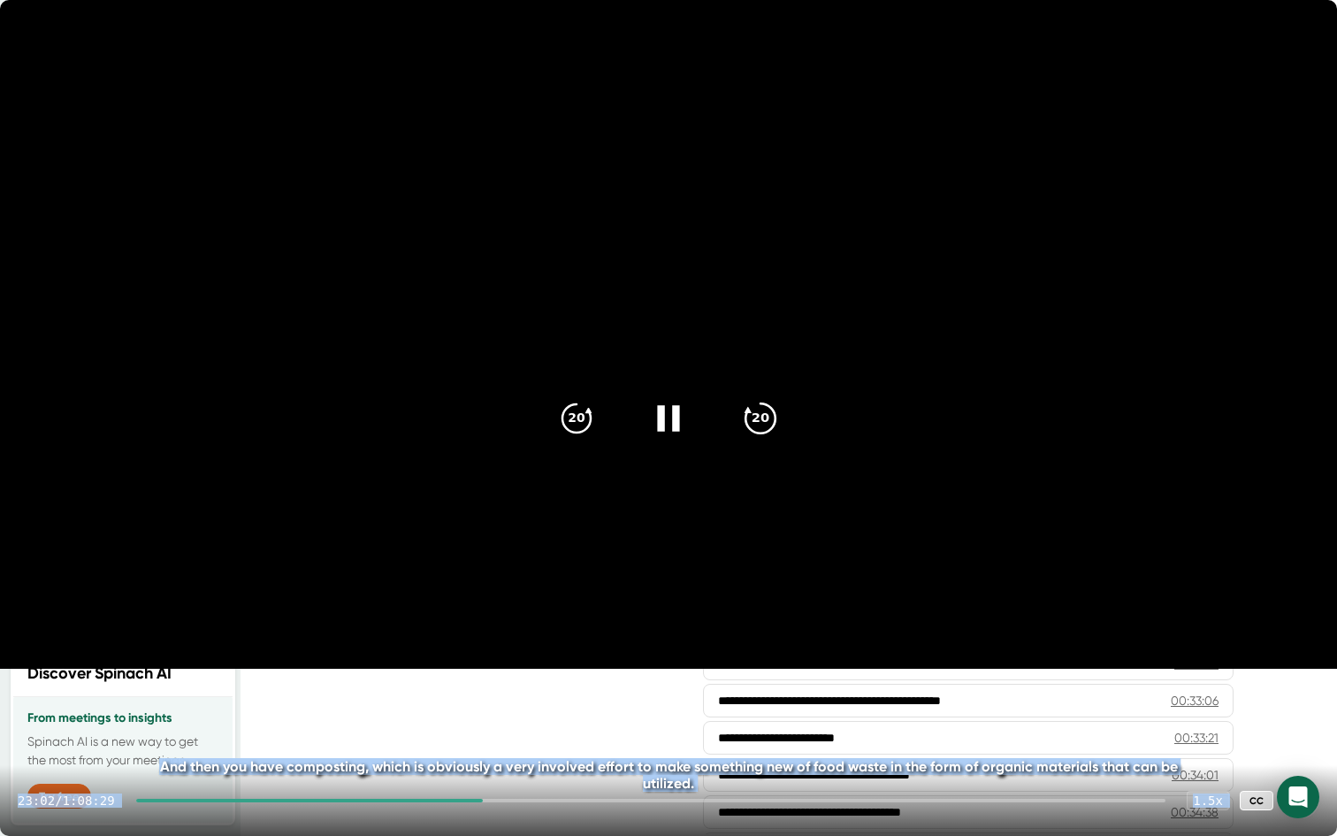
click at [749, 421] on icon "20" at bounding box center [761, 417] width 44 height 44
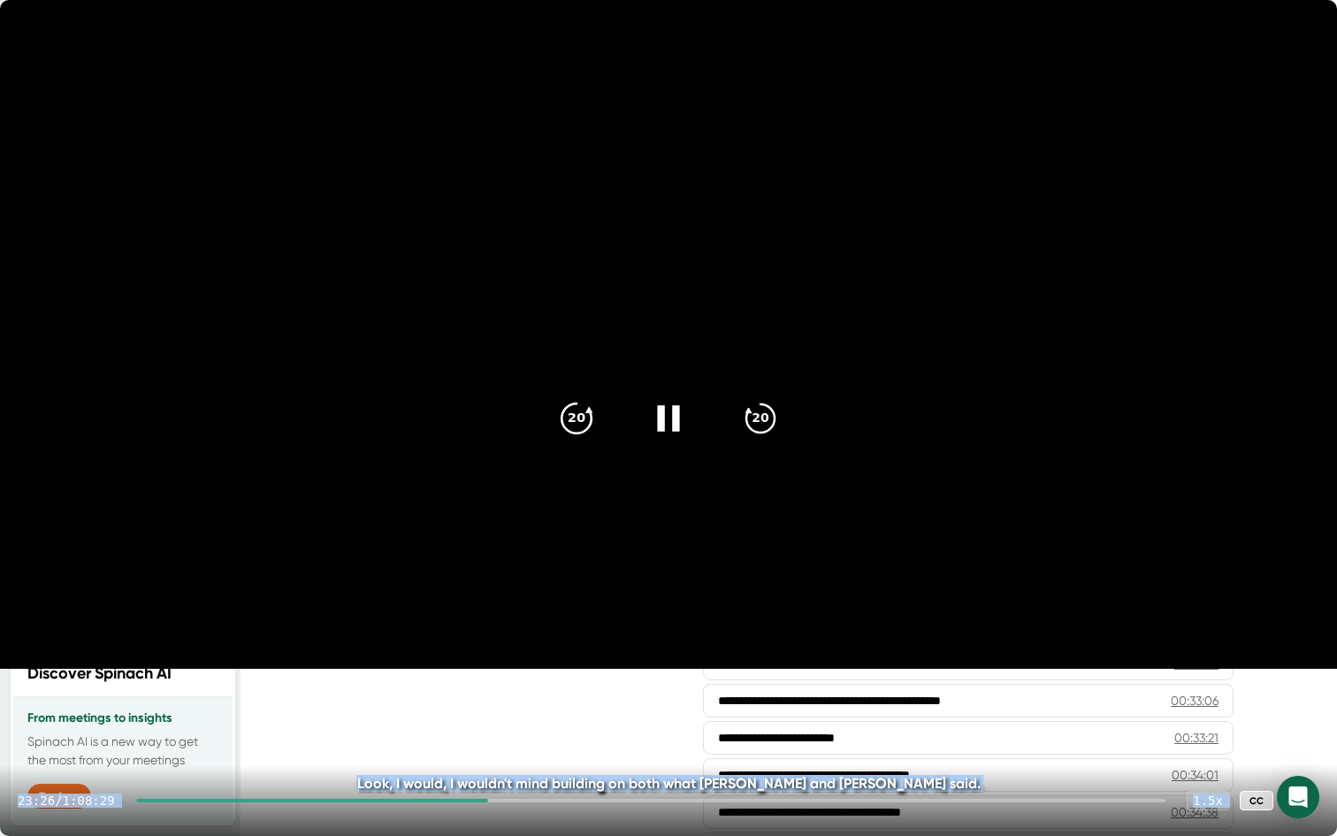
click at [577, 410] on icon "20" at bounding box center [577, 417] width 44 height 44
click at [676, 418] on icon at bounding box center [668, 418] width 22 height 26
click at [1305, 645] on icon at bounding box center [1301, 800] width 21 height 21
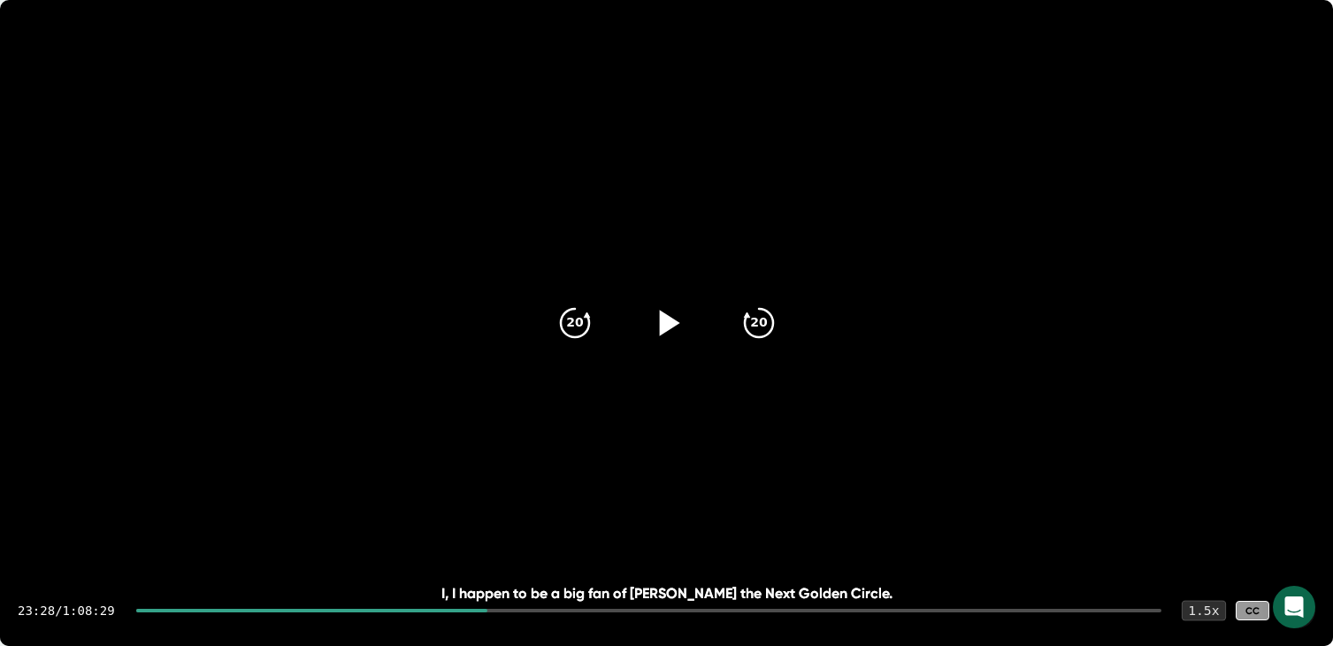
click at [1182, 600] on div "1.5 x" at bounding box center [1204, 610] width 44 height 20
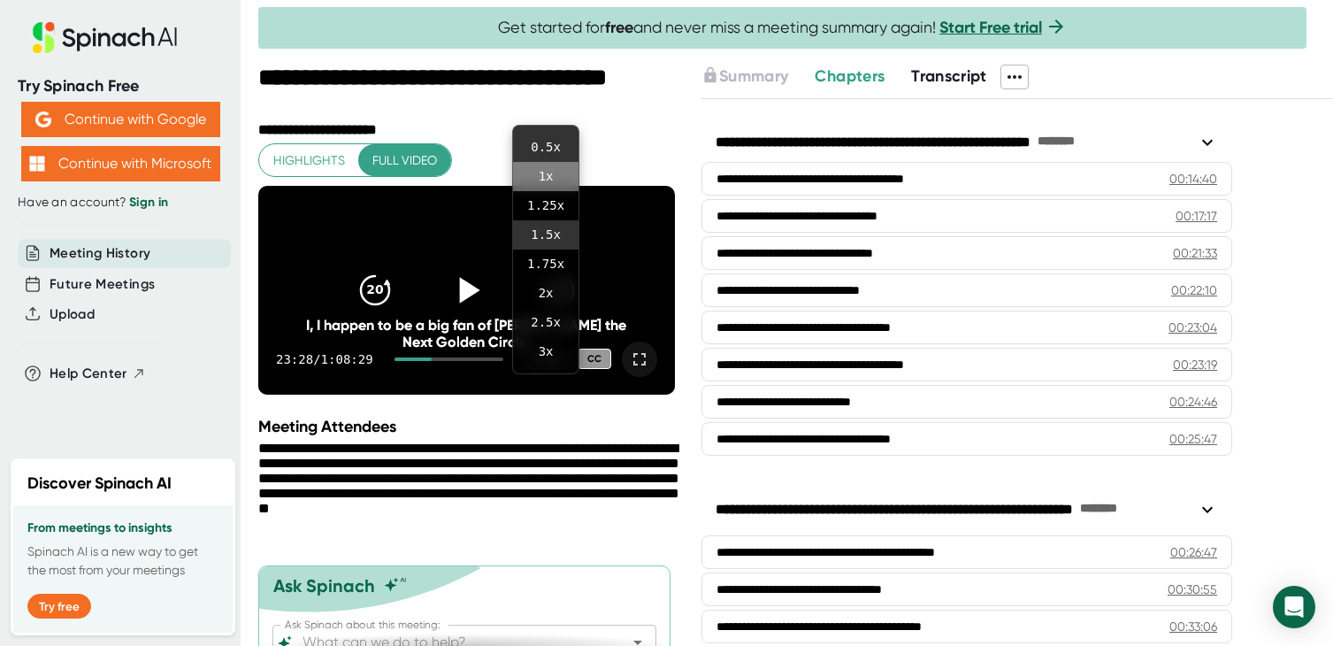
click at [545, 169] on li "1 x" at bounding box center [545, 176] width 65 height 29
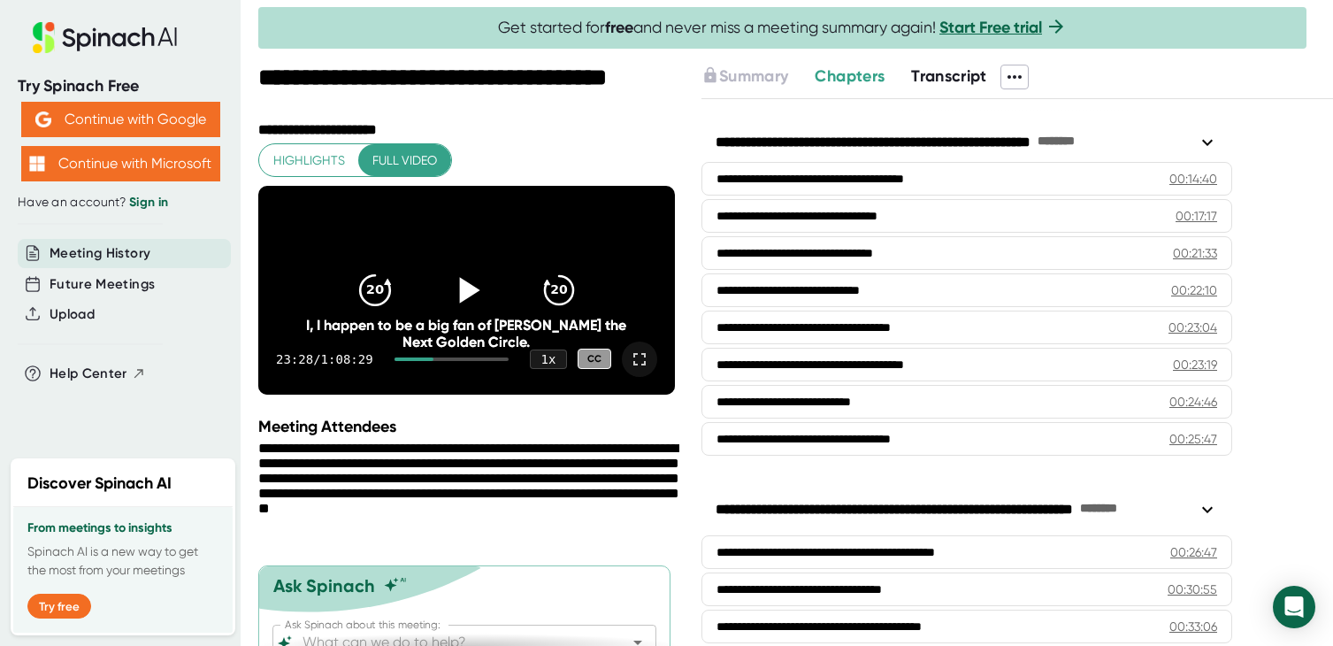
click at [368, 298] on icon "20" at bounding box center [374, 290] width 44 height 44
click at [466, 303] on icon at bounding box center [469, 290] width 20 height 26
